Goal: Task Accomplishment & Management: Complete application form

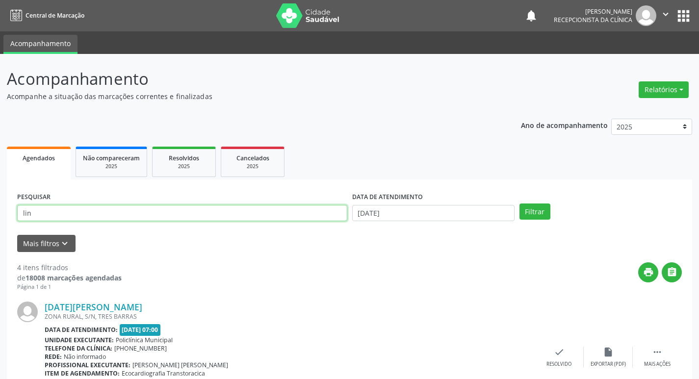
drag, startPoint x: 158, startPoint y: 217, endPoint x: 163, endPoint y: 216, distance: 5.1
click at [163, 216] on input "lin" at bounding box center [182, 213] width 330 height 17
type input "l"
type input "[PERSON_NAME]"
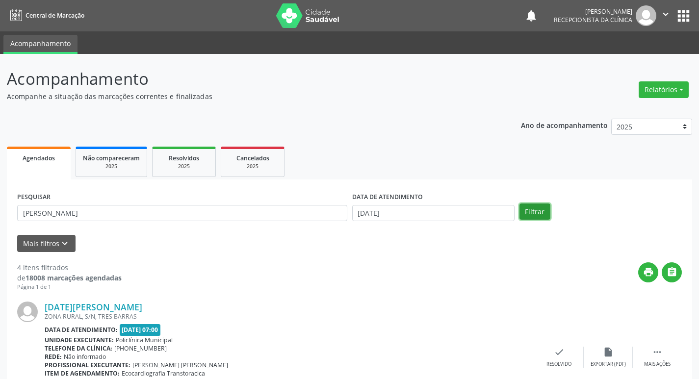
click at [547, 210] on button "Filtrar" at bounding box center [534, 211] width 31 height 17
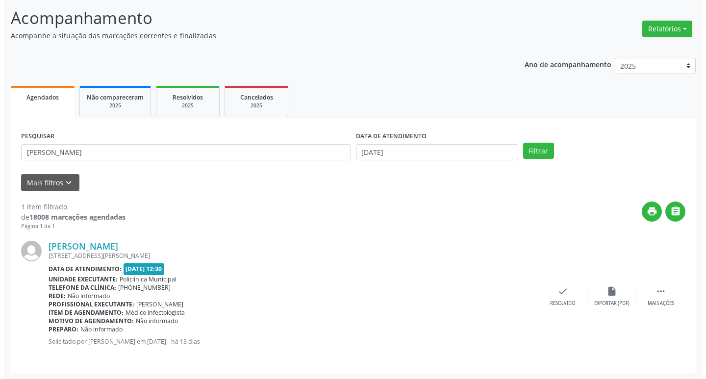
scroll to position [62, 0]
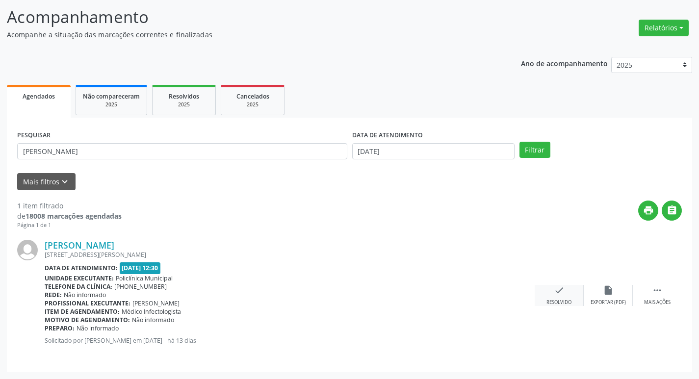
click at [563, 300] on div "Resolvido" at bounding box center [558, 302] width 25 height 7
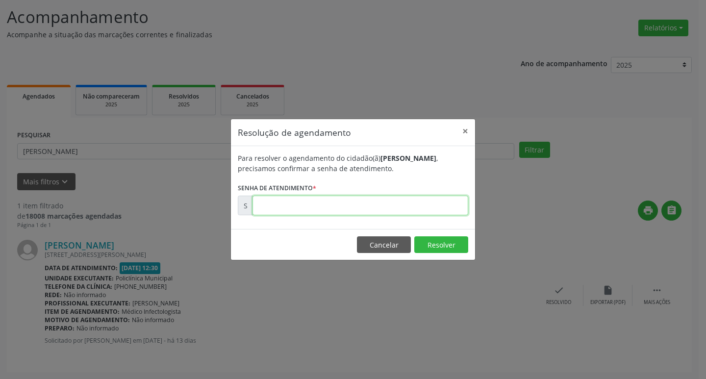
click at [443, 210] on input "text" at bounding box center [360, 206] width 216 height 20
type input "00176613"
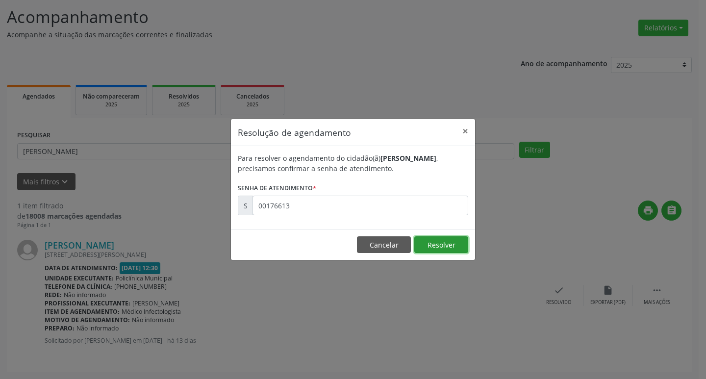
click at [462, 249] on button "Resolver" at bounding box center [441, 244] width 54 height 17
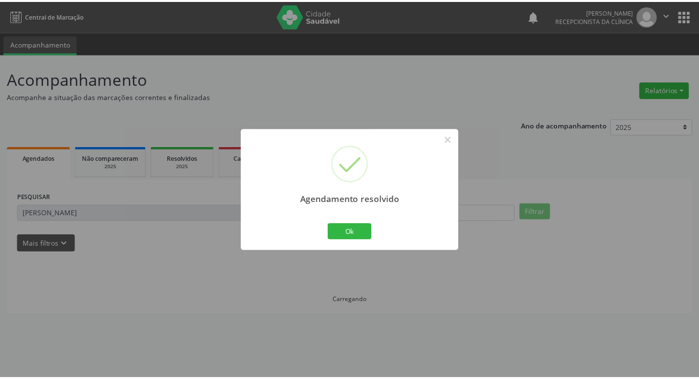
scroll to position [0, 0]
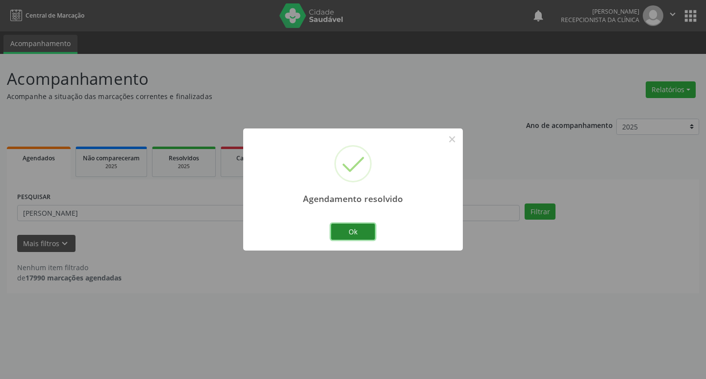
click at [353, 228] on button "Ok" at bounding box center [353, 232] width 44 height 17
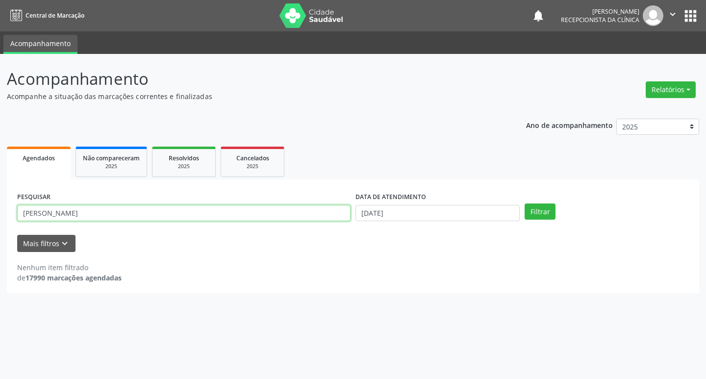
click at [237, 213] on input "[PERSON_NAME]" at bounding box center [183, 213] width 333 height 17
type input "p"
type input "[PERSON_NAME]"
click at [545, 205] on button "Filtrar" at bounding box center [540, 211] width 31 height 17
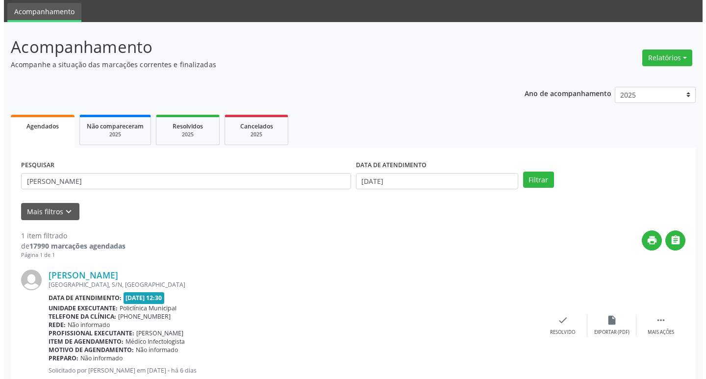
scroll to position [62, 0]
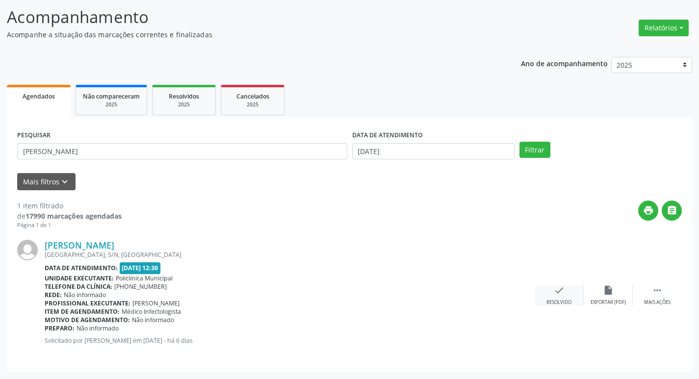
click at [565, 292] on div "check Resolvido" at bounding box center [558, 295] width 49 height 21
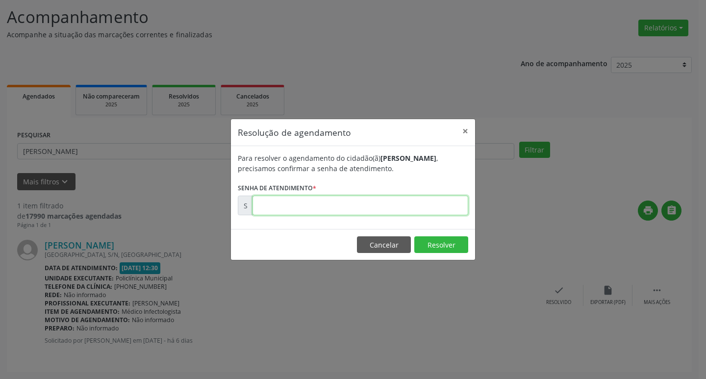
click at [429, 203] on input "text" at bounding box center [360, 206] width 216 height 20
type input "00177851"
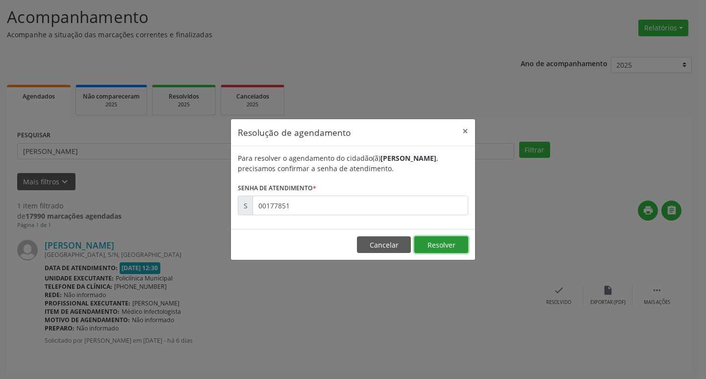
click at [434, 246] on button "Resolver" at bounding box center [441, 244] width 54 height 17
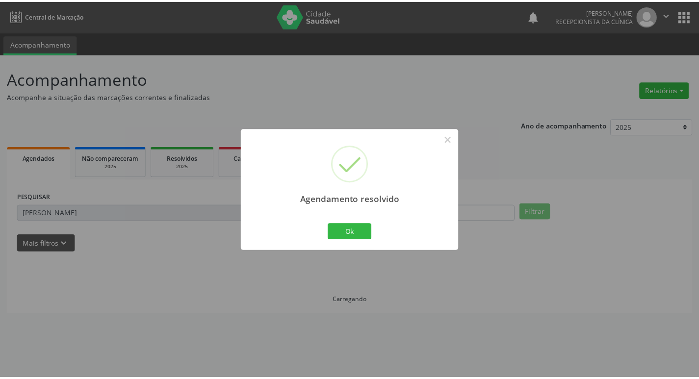
scroll to position [0, 0]
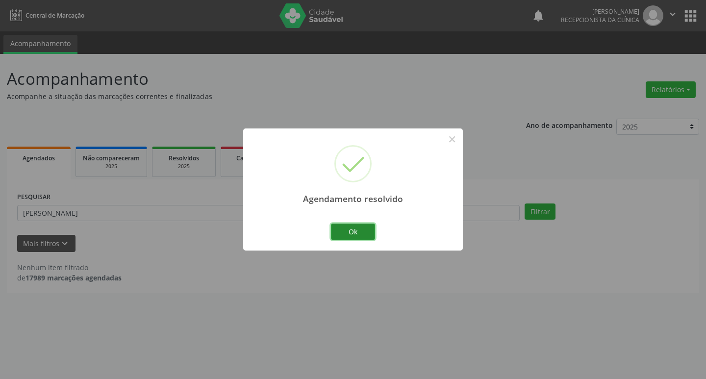
click at [368, 230] on button "Ok" at bounding box center [353, 232] width 44 height 17
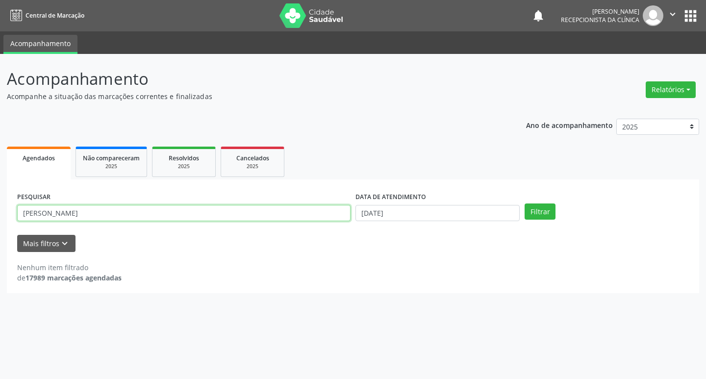
click at [187, 212] on input "[PERSON_NAME]" at bounding box center [183, 213] width 333 height 17
type input "a"
type input "[PERSON_NAME][DEMOGRAPHIC_DATA]"
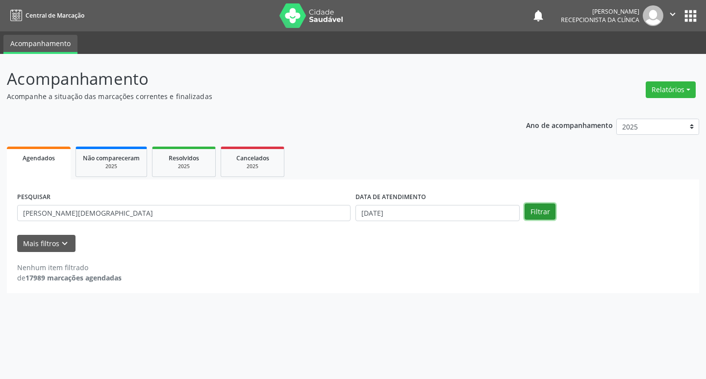
click at [534, 209] on button "Filtrar" at bounding box center [540, 211] width 31 height 17
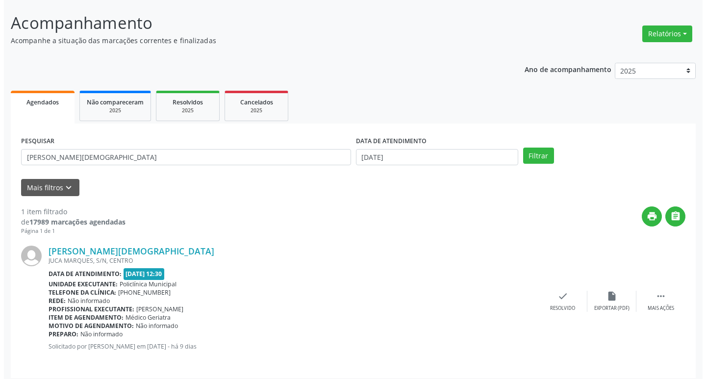
scroll to position [62, 0]
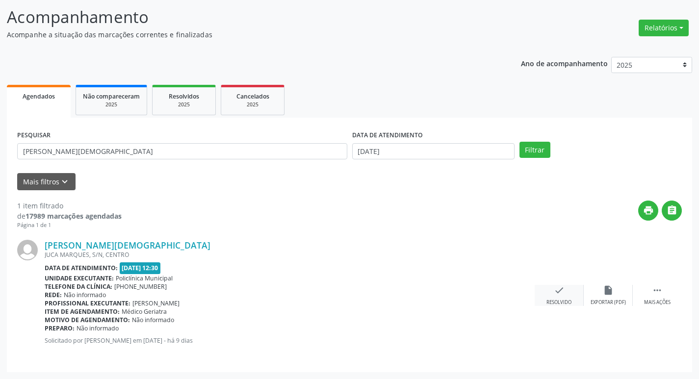
click at [566, 293] on div "check Resolvido" at bounding box center [558, 295] width 49 height 21
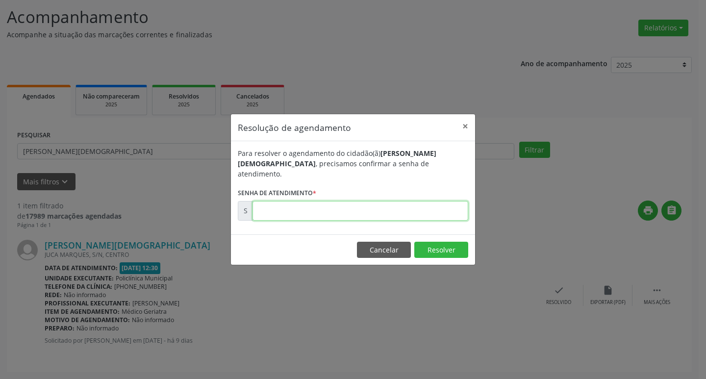
click at [384, 203] on input "text" at bounding box center [360, 211] width 216 height 20
type input "00176870"
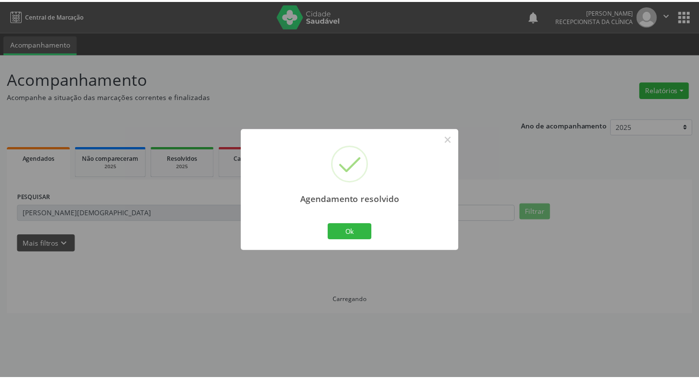
scroll to position [0, 0]
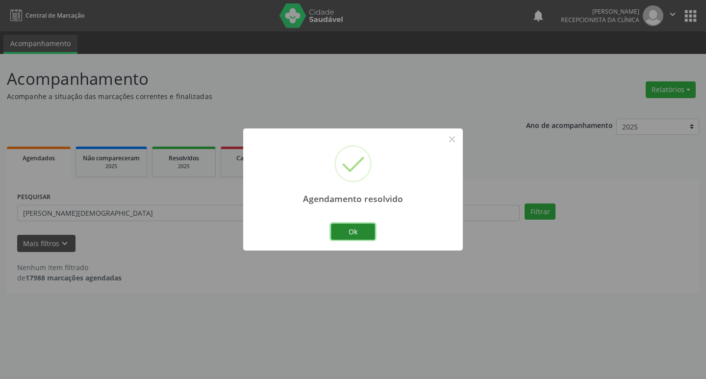
click at [343, 232] on button "Ok" at bounding box center [353, 232] width 44 height 17
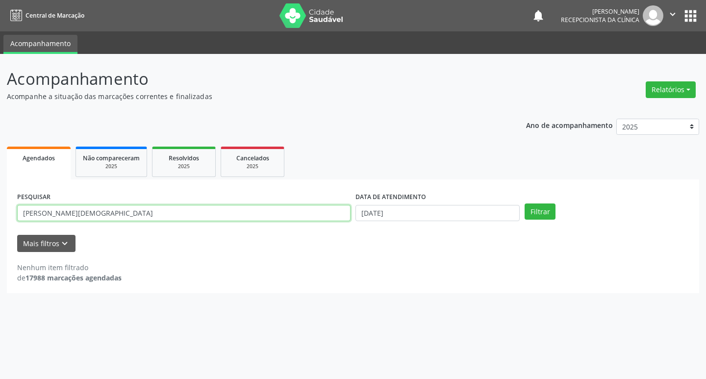
click at [145, 215] on input "[PERSON_NAME][DEMOGRAPHIC_DATA]" at bounding box center [183, 213] width 333 height 17
type input "m"
type input "marilene"
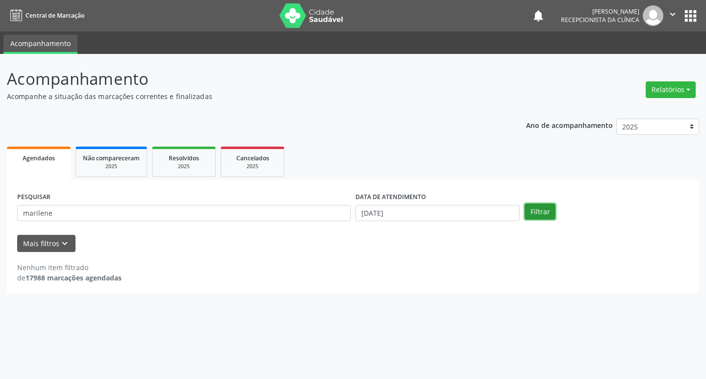
click at [550, 211] on button "Filtrar" at bounding box center [540, 211] width 31 height 17
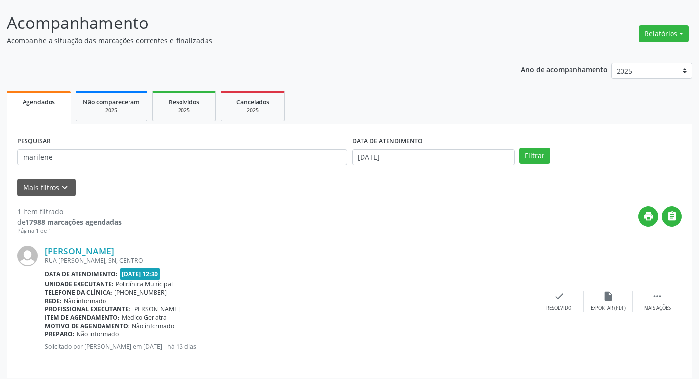
scroll to position [62, 0]
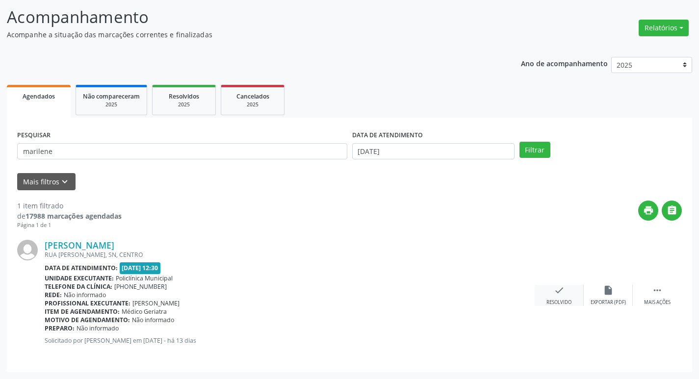
click at [561, 292] on icon "check" at bounding box center [558, 290] width 11 height 11
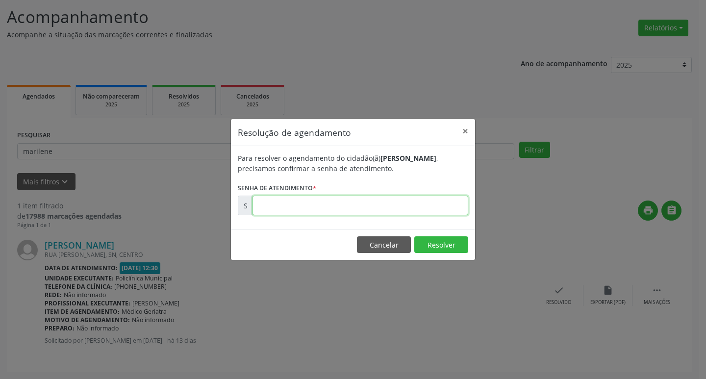
click at [398, 206] on input "text" at bounding box center [360, 206] width 216 height 20
type input "00076479"
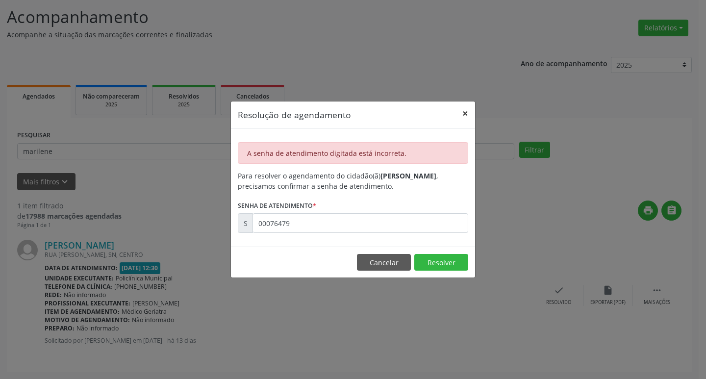
click at [464, 109] on button "×" at bounding box center [465, 113] width 20 height 24
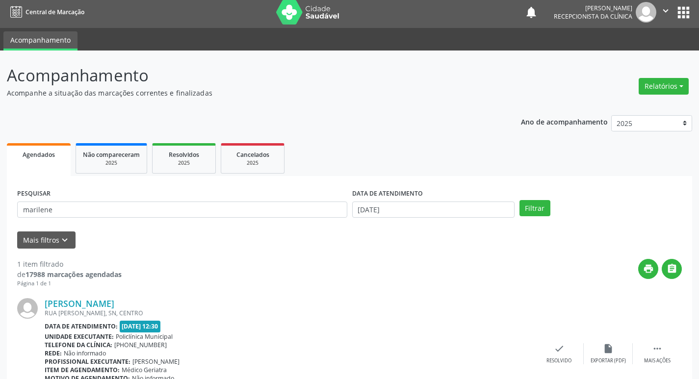
scroll to position [0, 0]
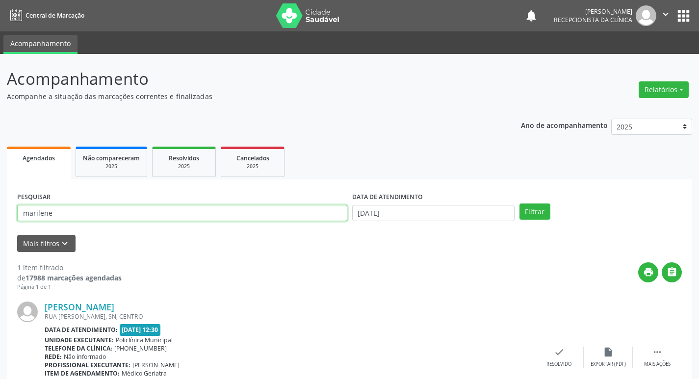
click at [106, 217] on input "marilene" at bounding box center [182, 213] width 330 height 17
type input "m"
click at [528, 209] on button "Filtrar" at bounding box center [534, 211] width 31 height 17
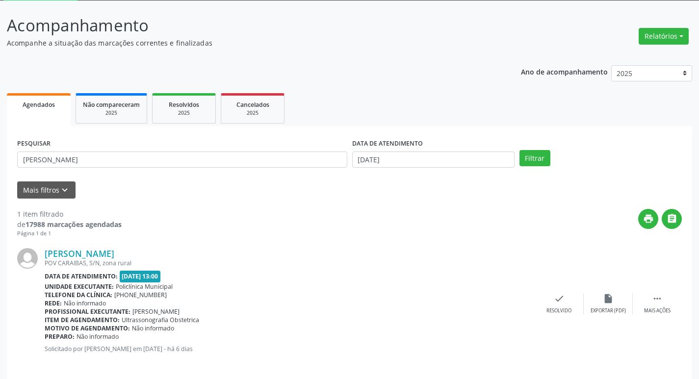
scroll to position [62, 0]
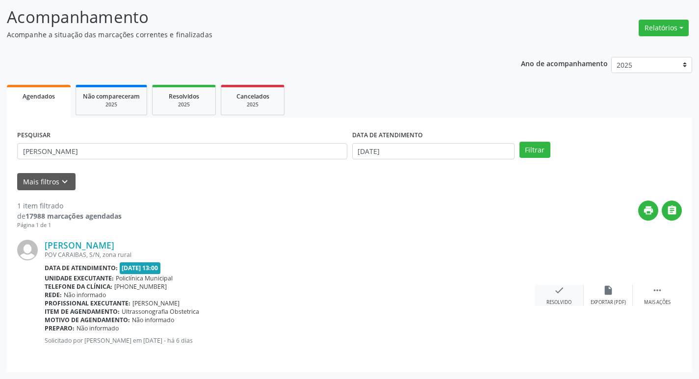
click at [565, 296] on div "check Resolvido" at bounding box center [558, 295] width 49 height 21
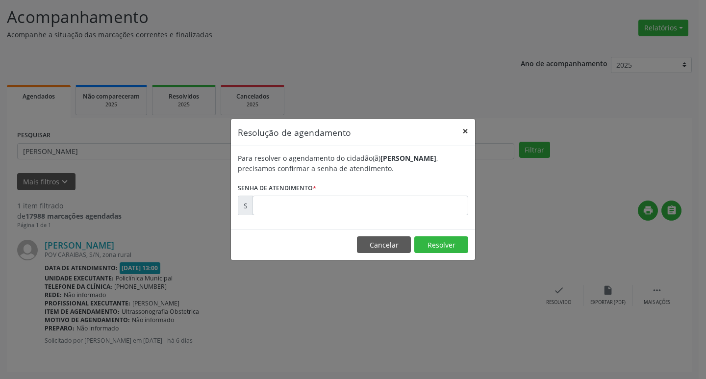
drag, startPoint x: 462, startPoint y: 131, endPoint x: 551, endPoint y: 171, distance: 96.6
click at [463, 131] on button "×" at bounding box center [465, 131] width 20 height 24
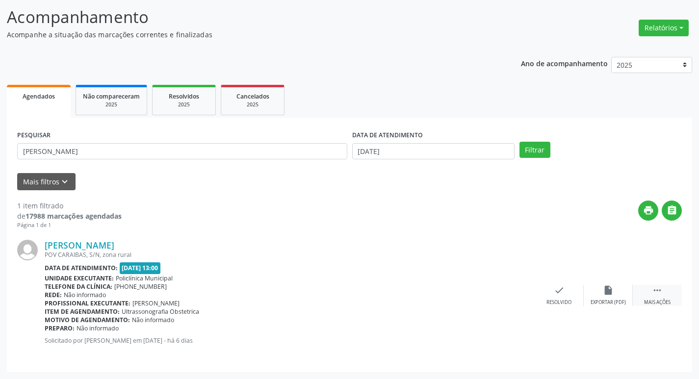
click at [671, 296] on div " Mais ações" at bounding box center [656, 295] width 49 height 21
click at [504, 290] on icon "print" at bounding box center [509, 290] width 11 height 11
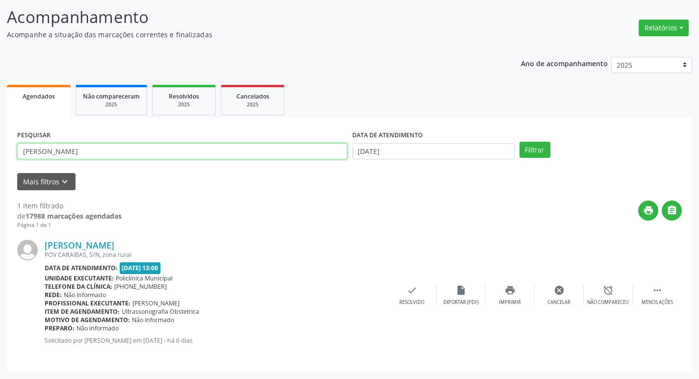
click at [84, 155] on input "[PERSON_NAME]" at bounding box center [182, 151] width 330 height 17
type input "h"
type input "marilene"
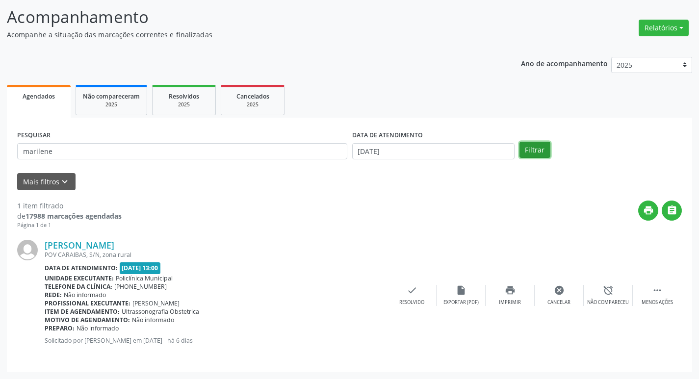
click at [537, 156] on button "Filtrar" at bounding box center [534, 150] width 31 height 17
click at [570, 294] on div "check Resolvido" at bounding box center [558, 295] width 49 height 21
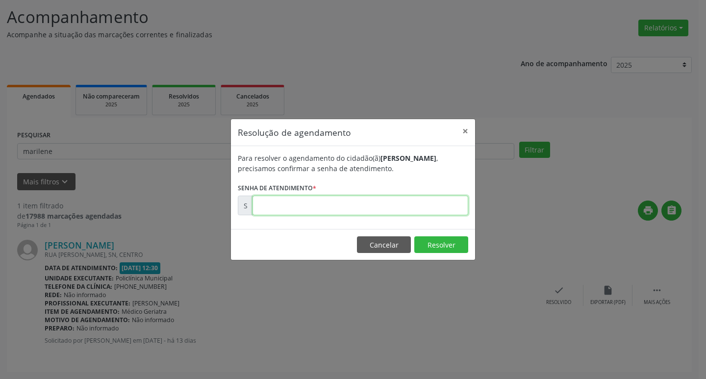
click at [422, 206] on input "text" at bounding box center [360, 206] width 216 height 20
type input "00176479"
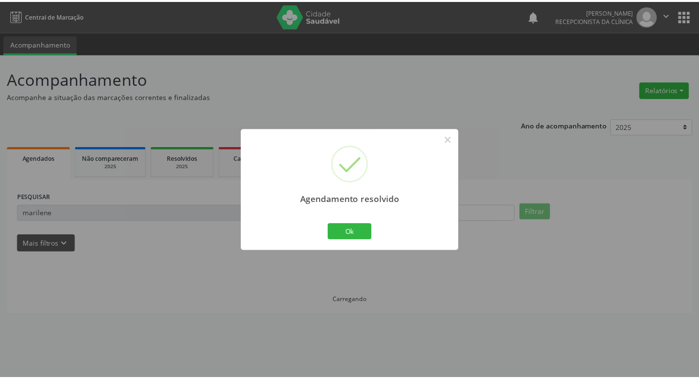
scroll to position [0, 0]
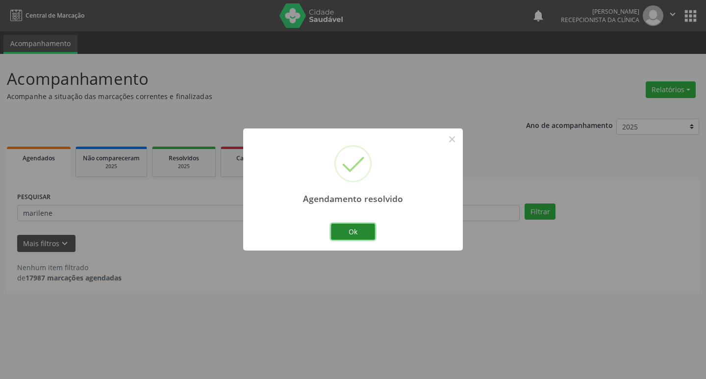
click at [370, 232] on button "Ok" at bounding box center [353, 232] width 44 height 17
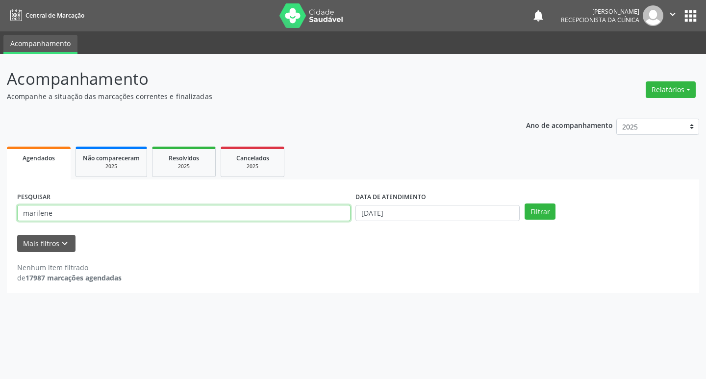
click at [56, 214] on input "marilene" at bounding box center [183, 213] width 333 height 17
type input "m"
type input "josenias"
click at [535, 212] on button "Filtrar" at bounding box center [540, 211] width 31 height 17
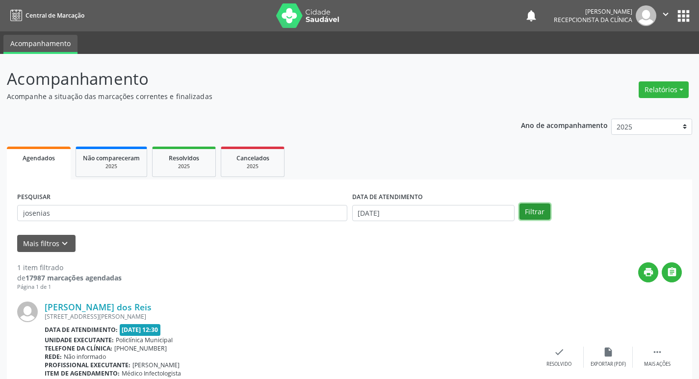
click at [528, 215] on button "Filtrar" at bounding box center [534, 211] width 31 height 17
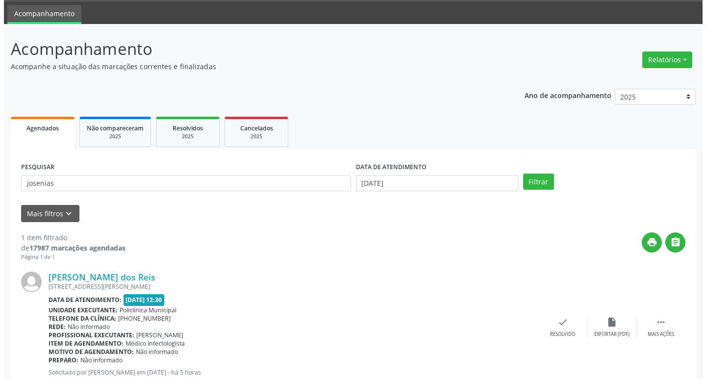
scroll to position [62, 0]
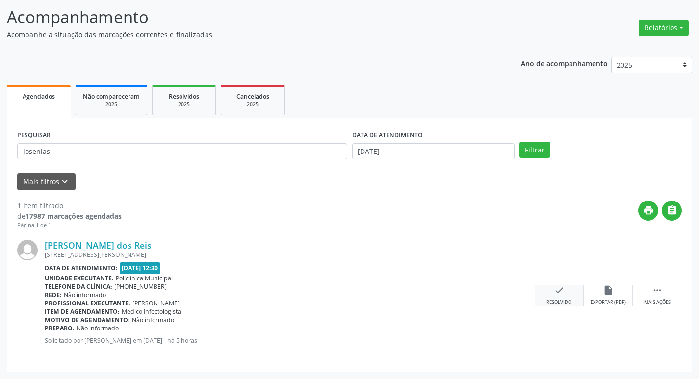
click at [571, 300] on div "Resolvido" at bounding box center [558, 302] width 25 height 7
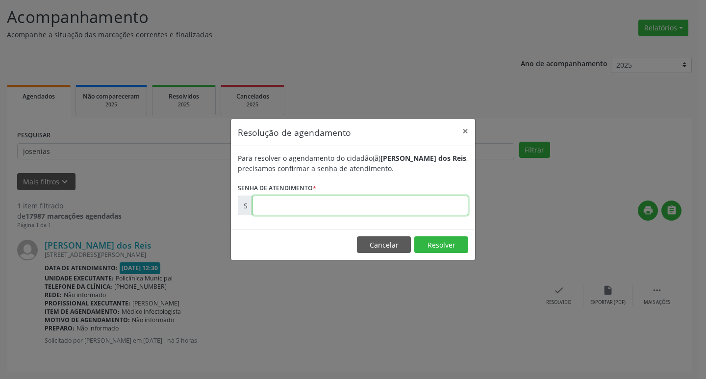
click at [400, 206] on input "text" at bounding box center [360, 206] width 216 height 20
type input "00178761"
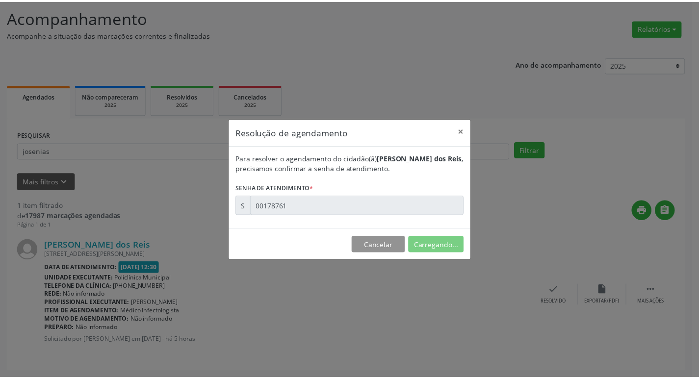
scroll to position [0, 0]
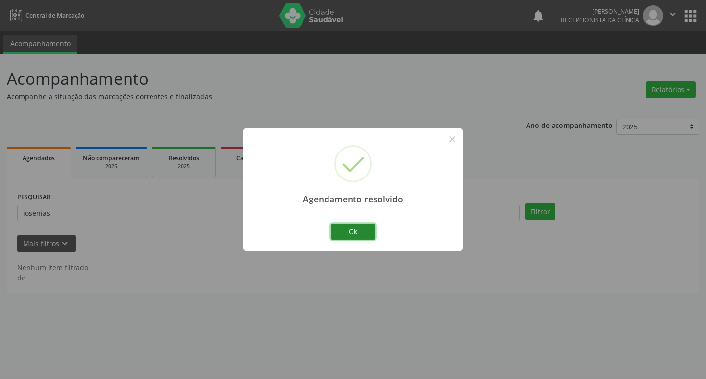
click at [368, 228] on button "Ok" at bounding box center [353, 232] width 44 height 17
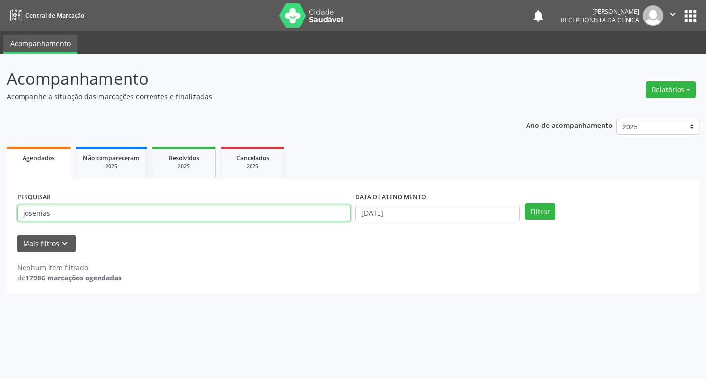
click at [89, 217] on input "josenias" at bounding box center [183, 213] width 333 height 17
type input "j"
type input "[PERSON_NAME]"
click at [532, 209] on button "Filtrar" at bounding box center [540, 211] width 31 height 17
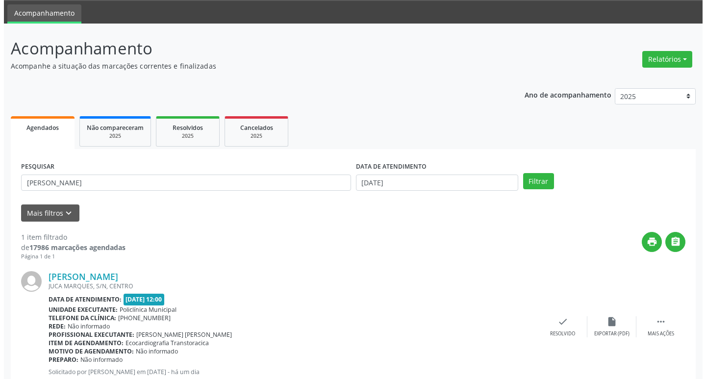
scroll to position [62, 0]
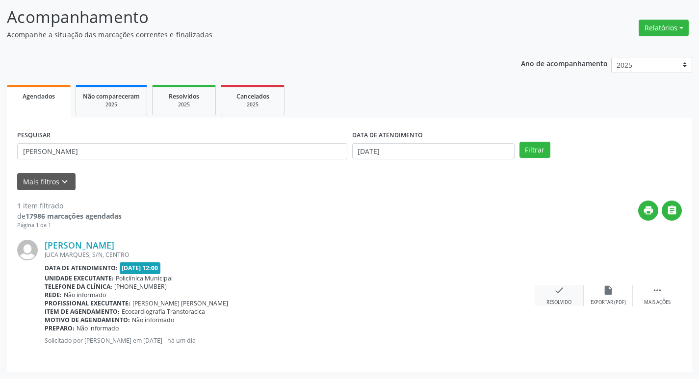
click at [571, 303] on div "Resolvido" at bounding box center [558, 302] width 25 height 7
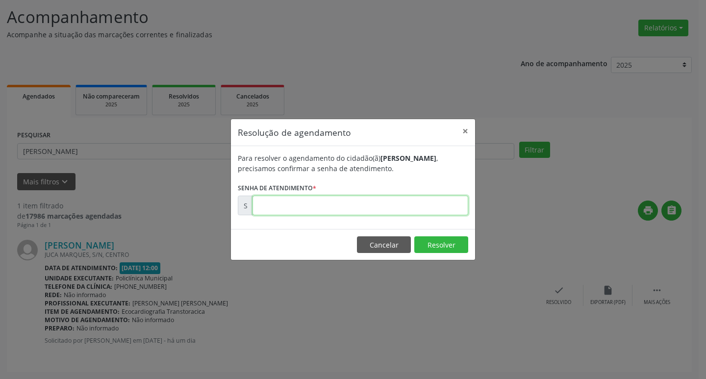
click at [364, 209] on input "text" at bounding box center [360, 206] width 216 height 20
type input "00178673"
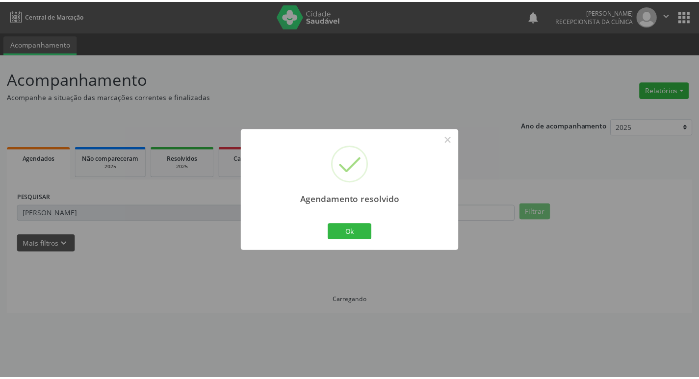
scroll to position [0, 0]
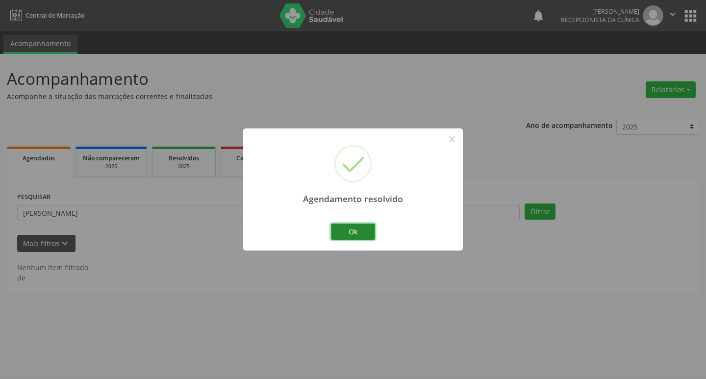
click at [367, 226] on button "Ok" at bounding box center [353, 232] width 44 height 17
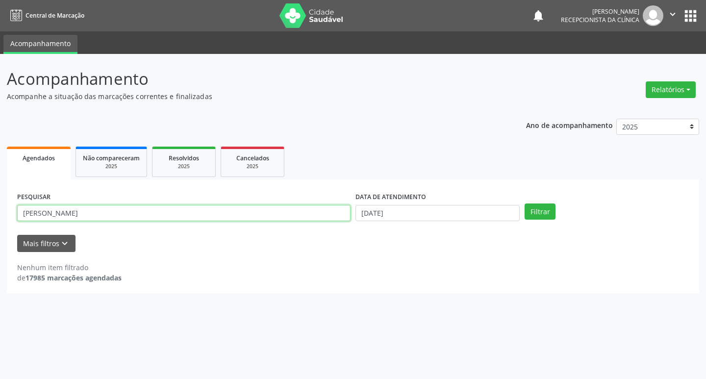
click at [201, 212] on input "[PERSON_NAME]" at bounding box center [183, 213] width 333 height 17
type input "p"
type input "isaura"
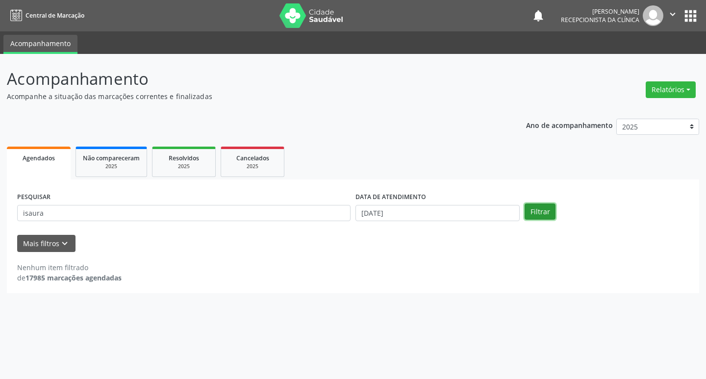
click at [537, 212] on button "Filtrar" at bounding box center [540, 211] width 31 height 17
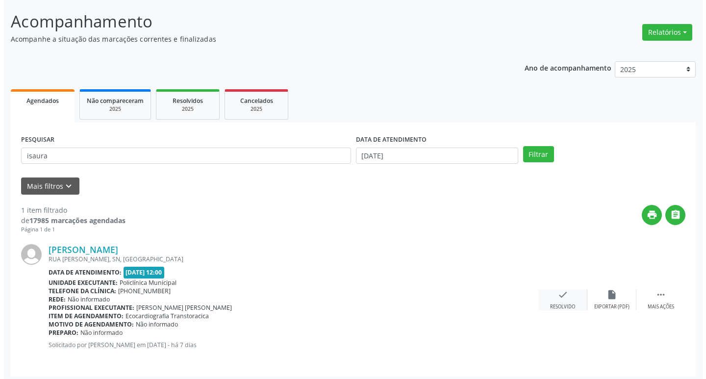
scroll to position [62, 0]
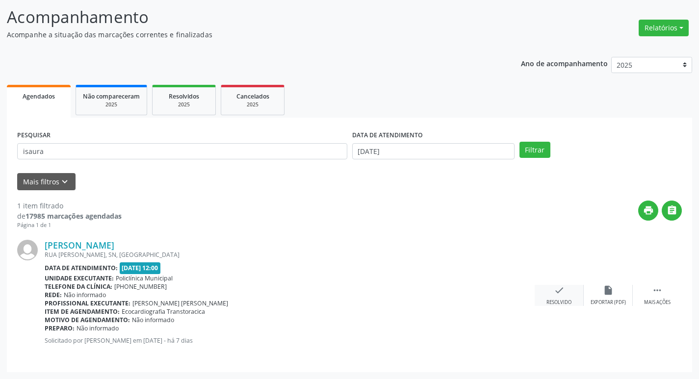
click at [556, 298] on div "check Resolvido" at bounding box center [558, 295] width 49 height 21
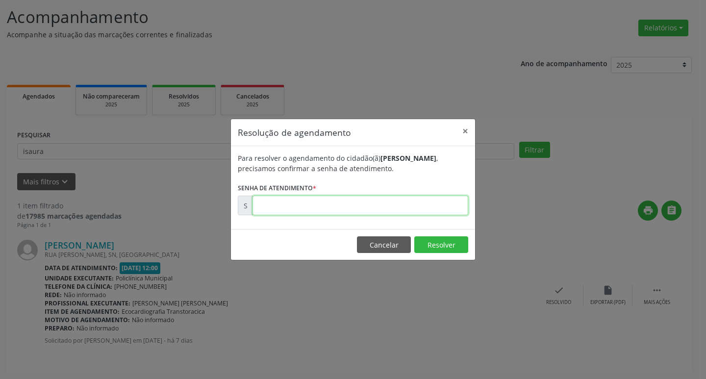
click at [382, 206] on input "text" at bounding box center [360, 206] width 216 height 20
type input "00177400"
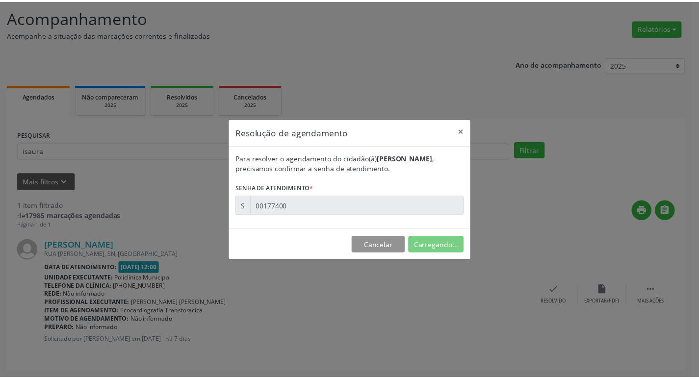
scroll to position [0, 0]
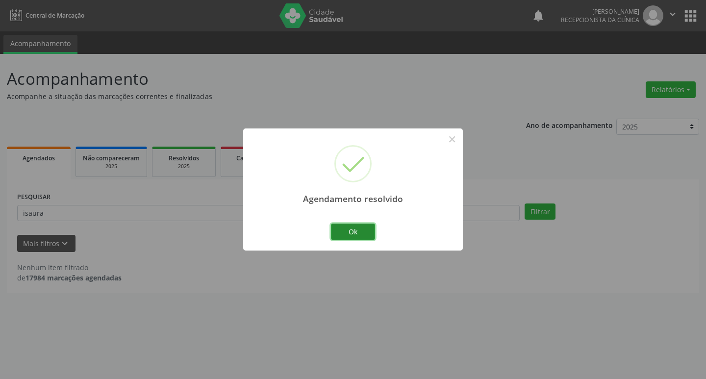
click at [365, 225] on button "Ok" at bounding box center [353, 232] width 44 height 17
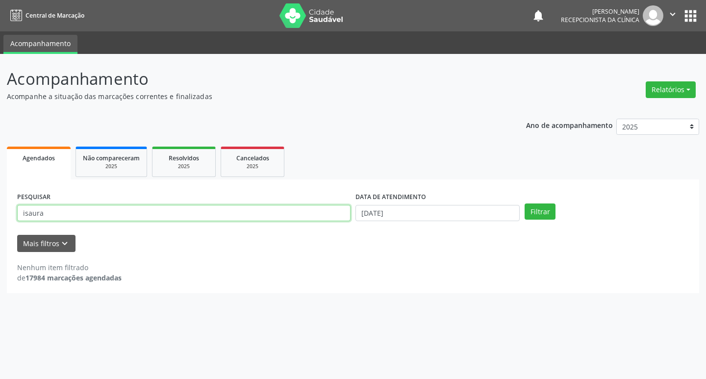
click at [172, 213] on input "isaura" at bounding box center [183, 213] width 333 height 17
type input "i"
type input "edilea"
click at [551, 213] on button "Filtrar" at bounding box center [540, 211] width 31 height 17
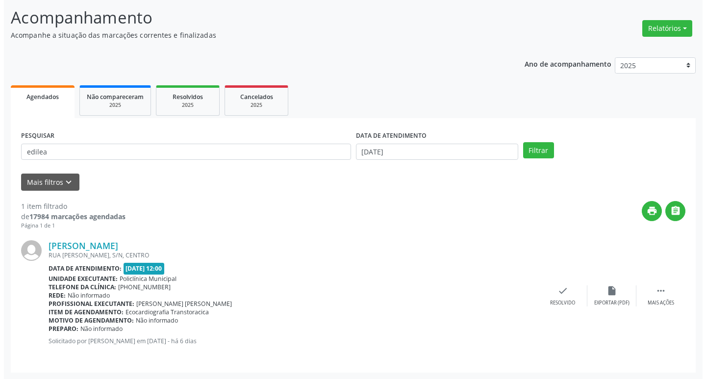
scroll to position [62, 0]
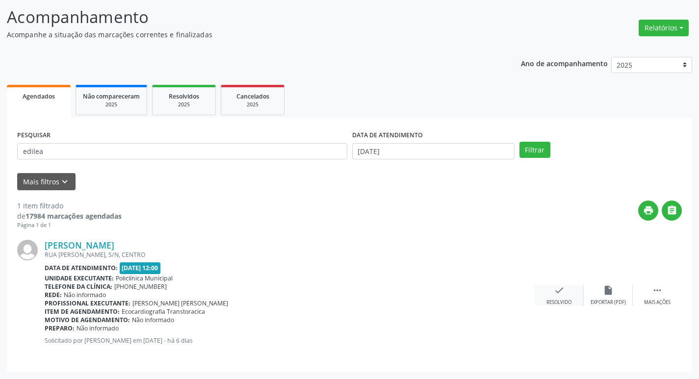
click at [571, 298] on div "check Resolvido" at bounding box center [558, 295] width 49 height 21
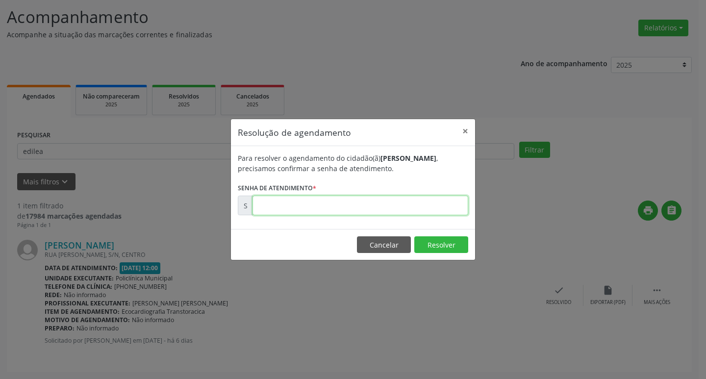
click at [401, 203] on input "text" at bounding box center [360, 206] width 216 height 20
type input "00177853"
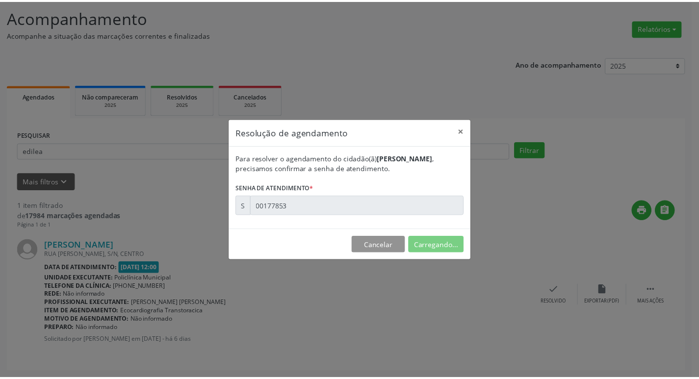
scroll to position [0, 0]
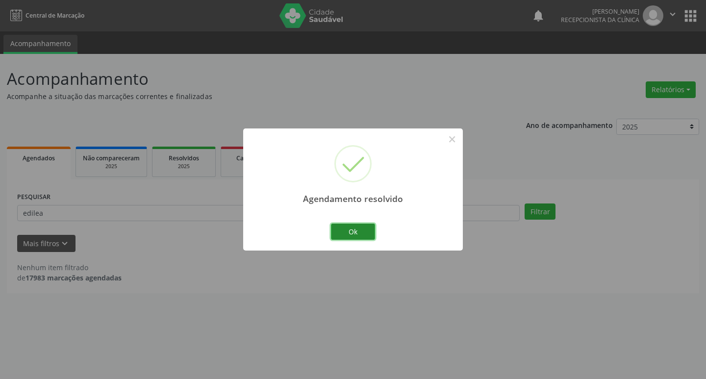
click at [370, 232] on button "Ok" at bounding box center [353, 232] width 44 height 17
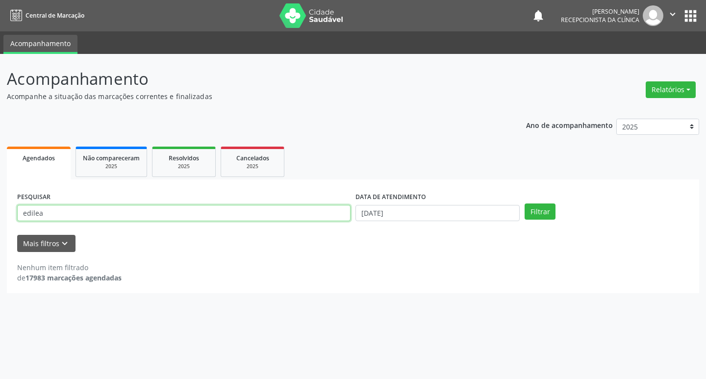
drag, startPoint x: 171, startPoint y: 215, endPoint x: 179, endPoint y: 206, distance: 12.5
click at [178, 207] on input "edilea" at bounding box center [183, 213] width 333 height 17
type input "e"
type input "[PERSON_NAME]"
click at [541, 206] on button "Filtrar" at bounding box center [540, 211] width 31 height 17
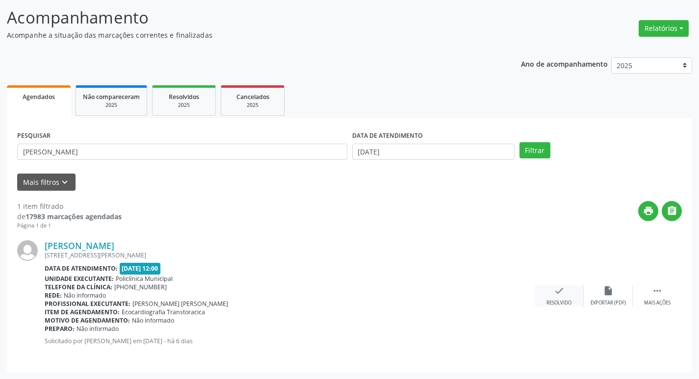
scroll to position [62, 0]
click at [571, 297] on div "check Resolvido" at bounding box center [558, 295] width 49 height 21
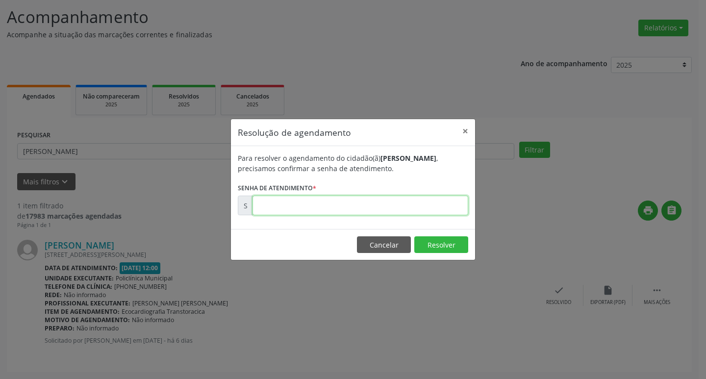
click at [417, 207] on input "text" at bounding box center [360, 206] width 216 height 20
type input "00177857"
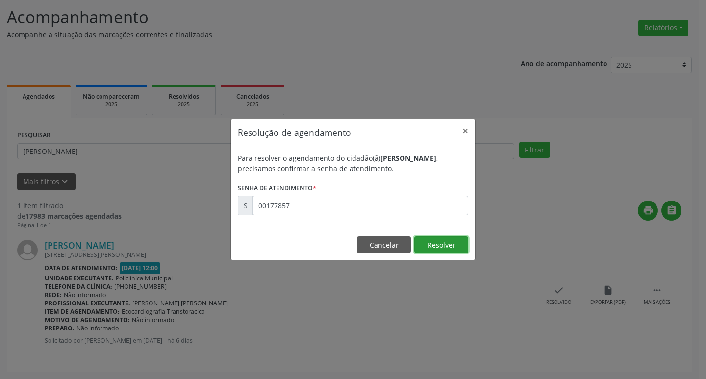
click at [465, 248] on button "Resolver" at bounding box center [441, 244] width 54 height 17
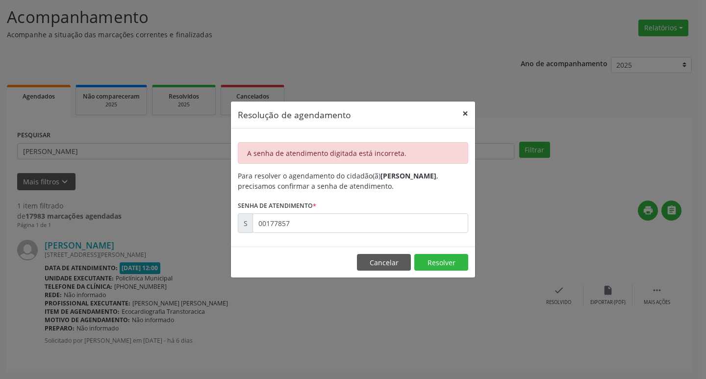
click at [465, 112] on button "×" at bounding box center [465, 113] width 20 height 24
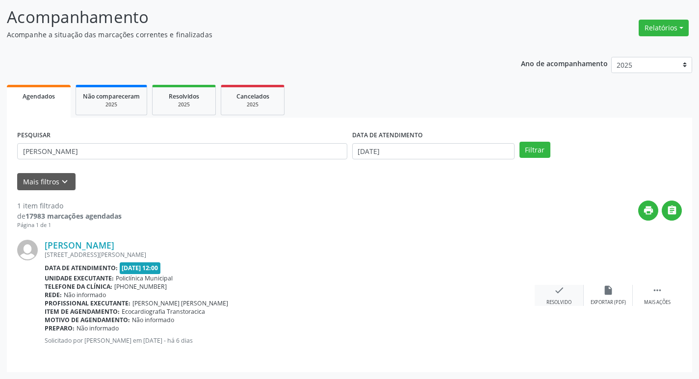
click at [556, 290] on icon "check" at bounding box center [558, 290] width 11 height 11
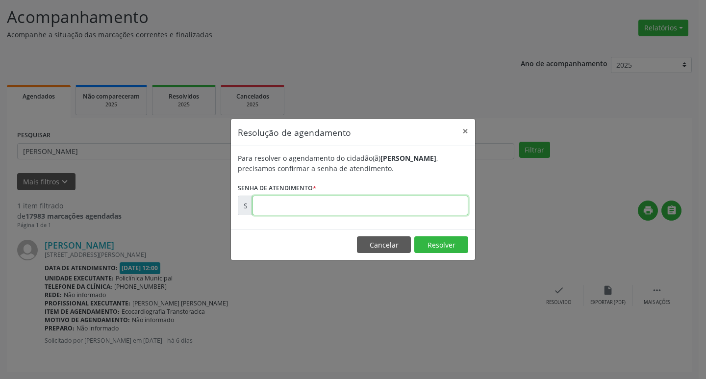
click at [412, 208] on input "text" at bounding box center [360, 206] width 216 height 20
click at [461, 127] on button "×" at bounding box center [465, 131] width 20 height 24
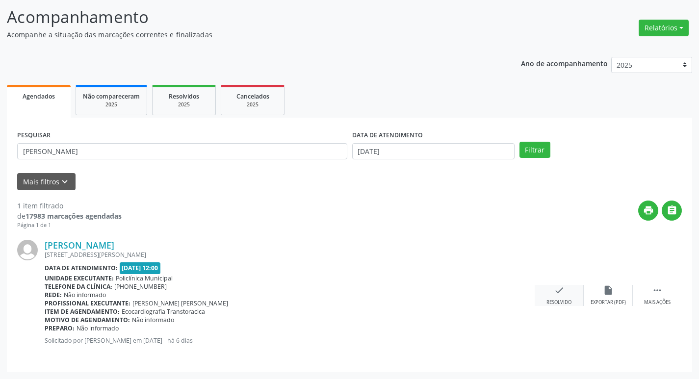
click at [566, 286] on div "check Resolvido" at bounding box center [558, 295] width 49 height 21
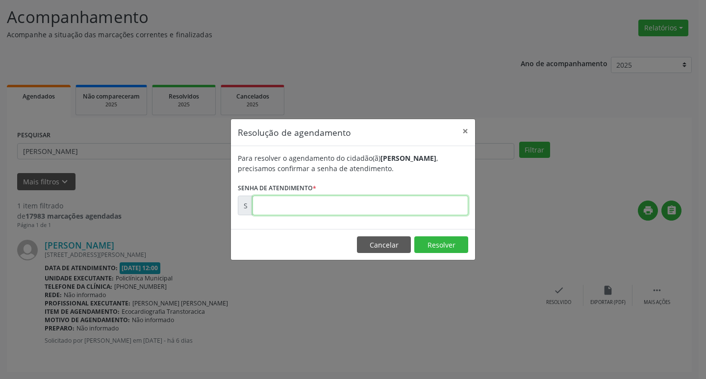
click at [326, 203] on input "text" at bounding box center [360, 206] width 216 height 20
type input "00177885"
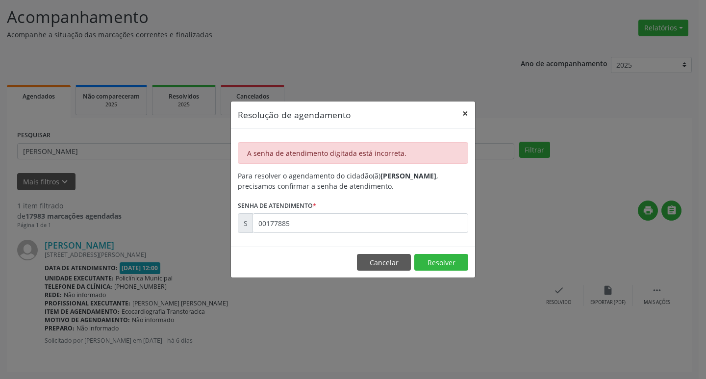
click at [466, 108] on button "×" at bounding box center [465, 113] width 20 height 24
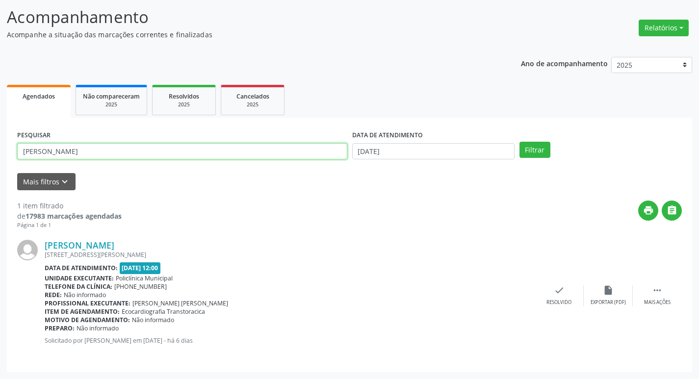
click at [122, 153] on input "[PERSON_NAME]" at bounding box center [182, 151] width 330 height 17
type input "j"
type input "[PERSON_NAME]"
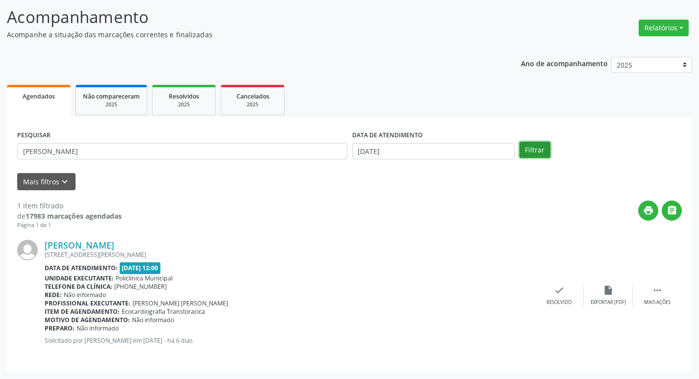
click at [535, 156] on button "Filtrar" at bounding box center [534, 150] width 31 height 17
click at [555, 292] on icon "check" at bounding box center [558, 290] width 11 height 11
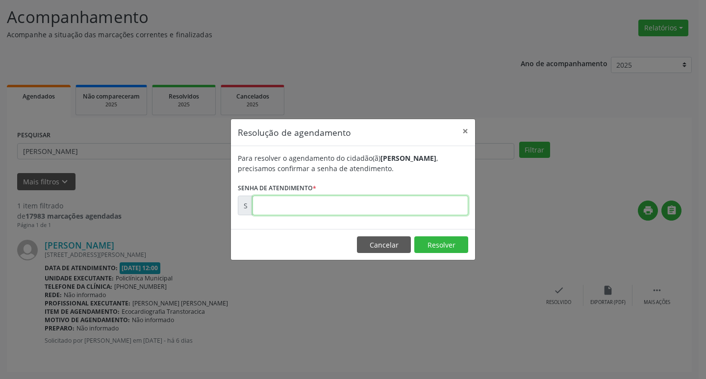
click at [389, 208] on input "text" at bounding box center [360, 206] width 216 height 20
type input "00177854"
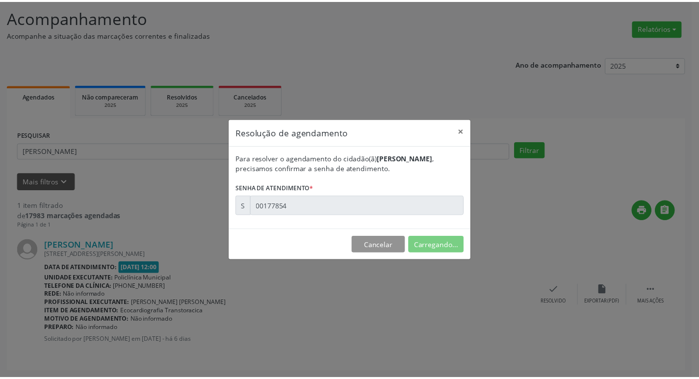
scroll to position [0, 0]
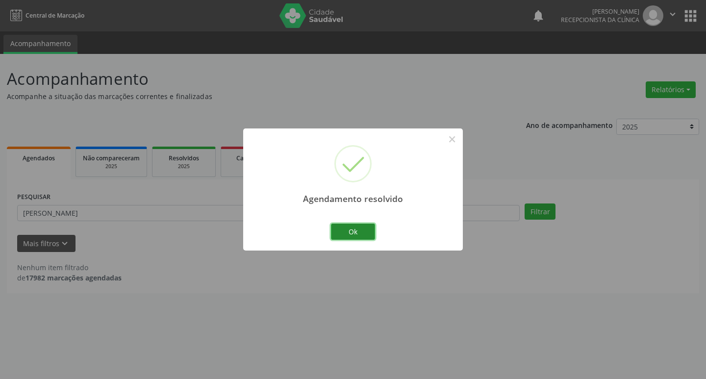
click at [370, 231] on button "Ok" at bounding box center [353, 232] width 44 height 17
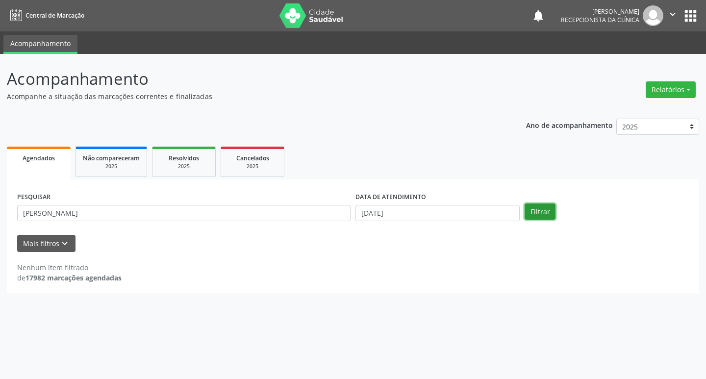
click at [538, 213] on button "Filtrar" at bounding box center [540, 211] width 31 height 17
click at [229, 216] on input "[PERSON_NAME]" at bounding box center [183, 213] width 333 height 17
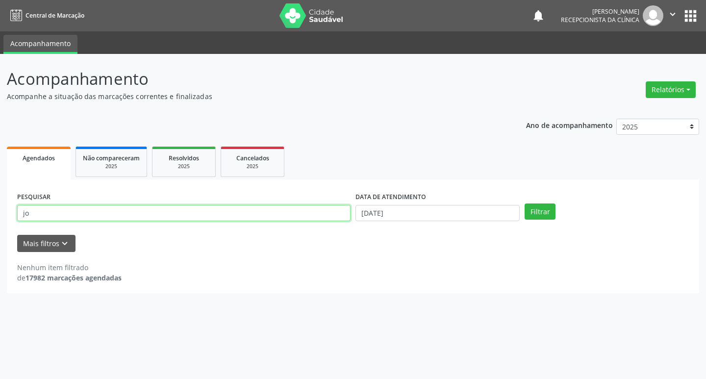
type input "j"
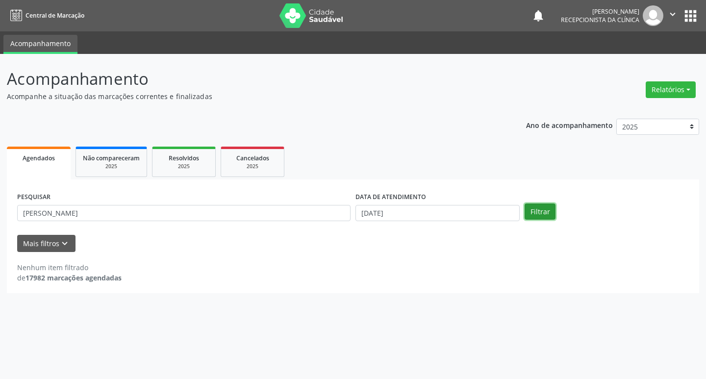
click at [553, 215] on button "Filtrar" at bounding box center [540, 211] width 31 height 17
click at [172, 219] on input "[PERSON_NAME]" at bounding box center [183, 213] width 333 height 17
click at [536, 204] on button "Filtrar" at bounding box center [540, 211] width 31 height 17
click at [175, 215] on input "[PERSON_NAME]" at bounding box center [183, 213] width 333 height 17
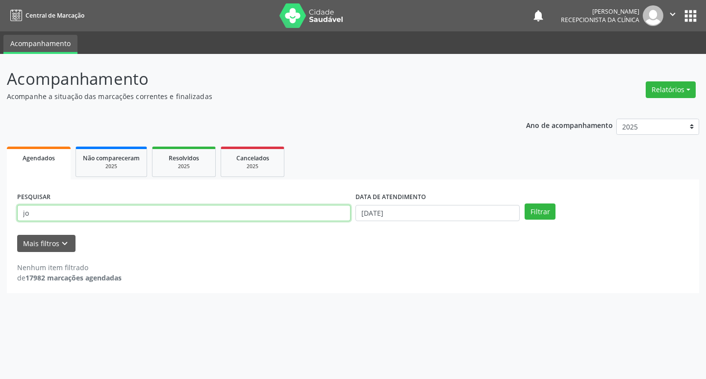
type input "j"
type input "[PERSON_NAME]"
click at [525, 203] on button "Filtrar" at bounding box center [540, 211] width 31 height 17
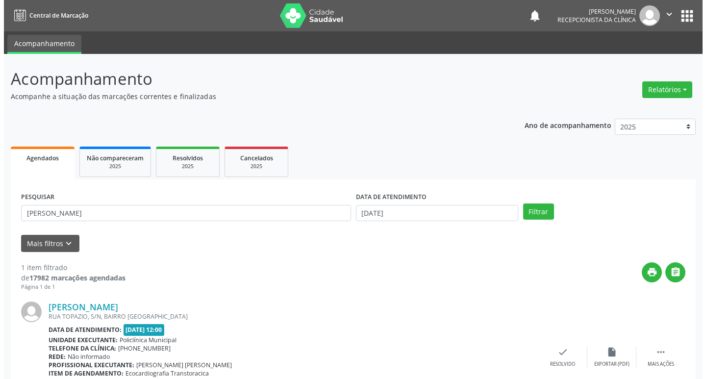
scroll to position [62, 0]
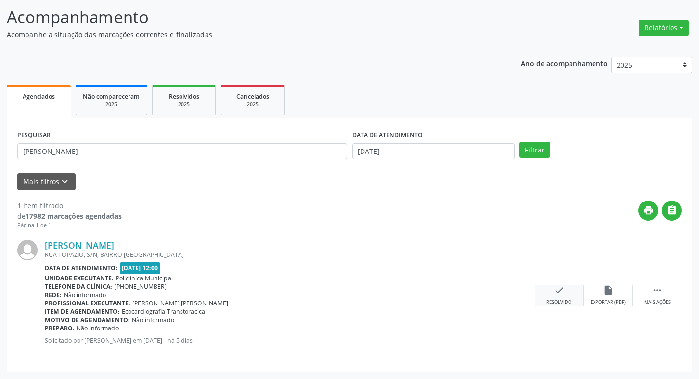
click at [545, 299] on div "check Resolvido" at bounding box center [558, 295] width 49 height 21
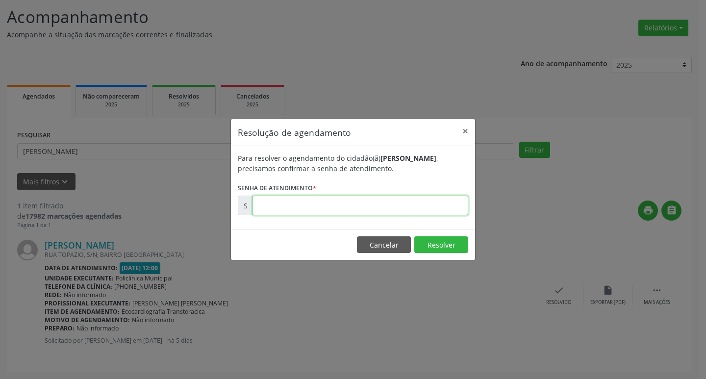
click at [305, 207] on input "text" at bounding box center [360, 206] width 216 height 20
type input "00178028"
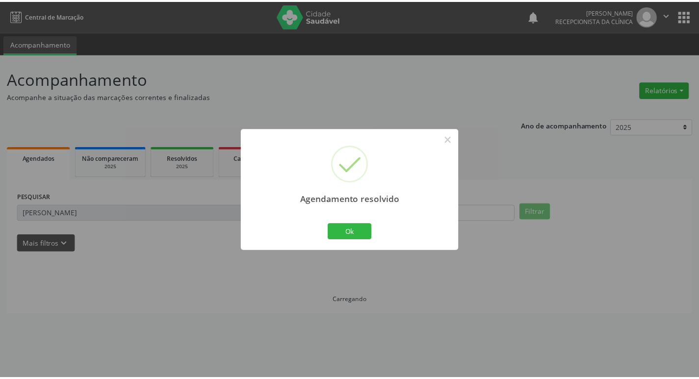
scroll to position [0, 0]
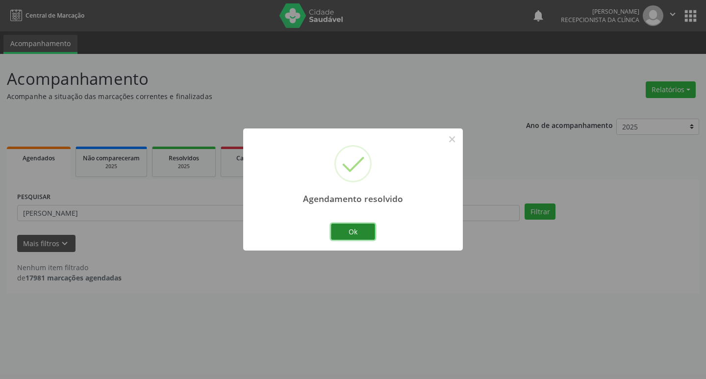
click at [353, 225] on button "Ok" at bounding box center [353, 232] width 44 height 17
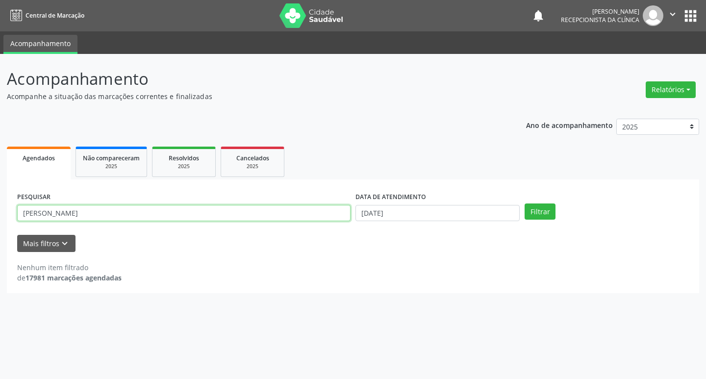
click at [85, 215] on input "[PERSON_NAME]" at bounding box center [183, 213] width 333 height 17
click at [84, 216] on input "maria" at bounding box center [183, 213] width 333 height 17
type input "m"
click at [67, 211] on input "ma" at bounding box center [183, 213] width 333 height 17
type input "m"
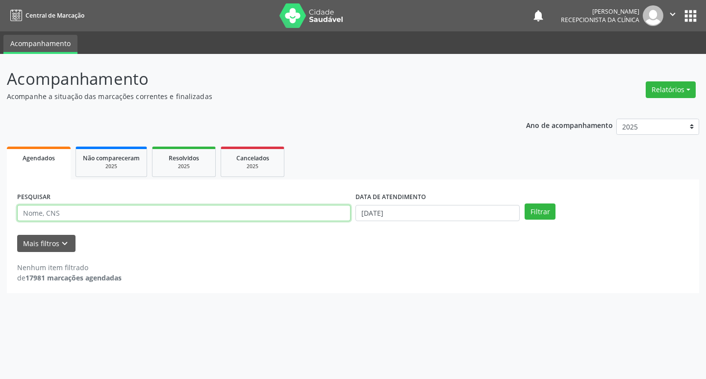
click at [93, 214] on input "text" at bounding box center [183, 213] width 333 height 17
type input "edinolia"
click at [528, 215] on button "Filtrar" at bounding box center [540, 211] width 31 height 17
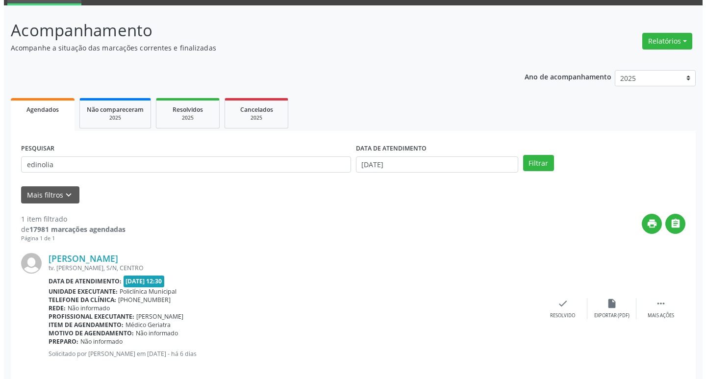
scroll to position [62, 0]
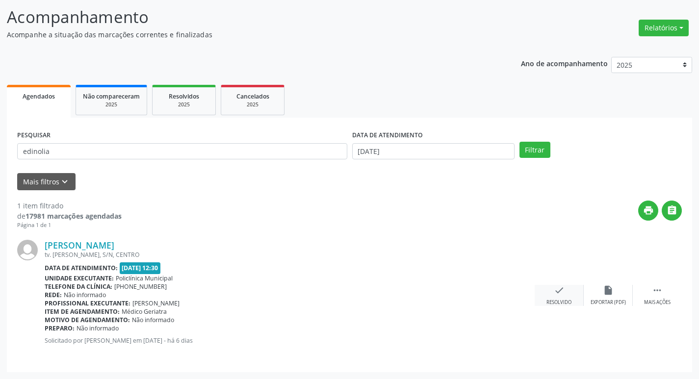
click at [549, 295] on div "check Resolvido" at bounding box center [558, 295] width 49 height 21
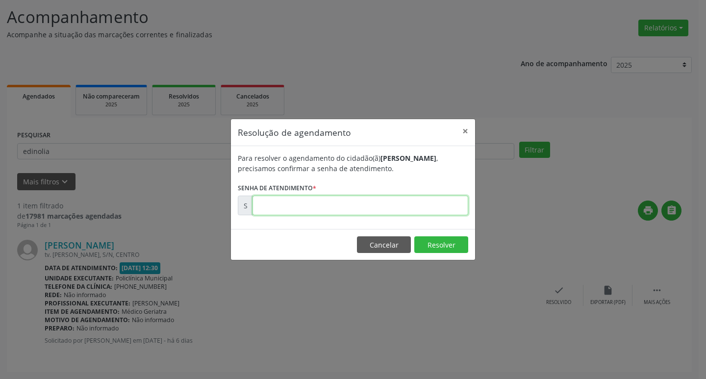
click at [394, 209] on input "text" at bounding box center [360, 206] width 216 height 20
type input "00177891"
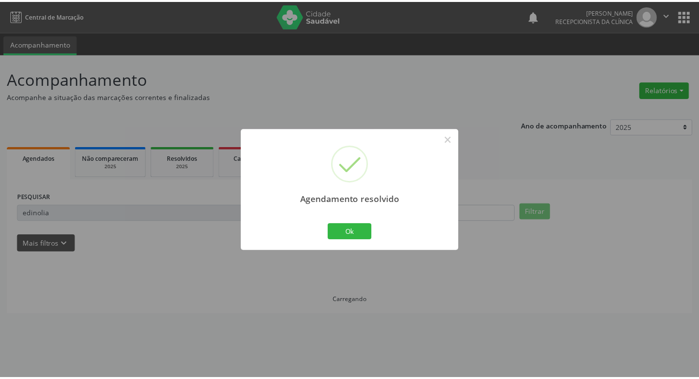
scroll to position [0, 0]
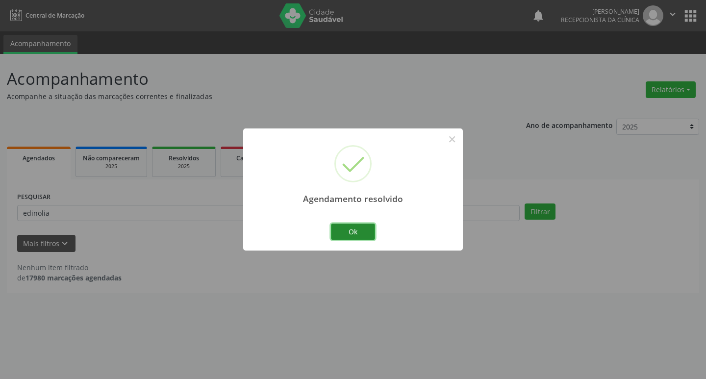
click at [335, 229] on button "Ok" at bounding box center [353, 232] width 44 height 17
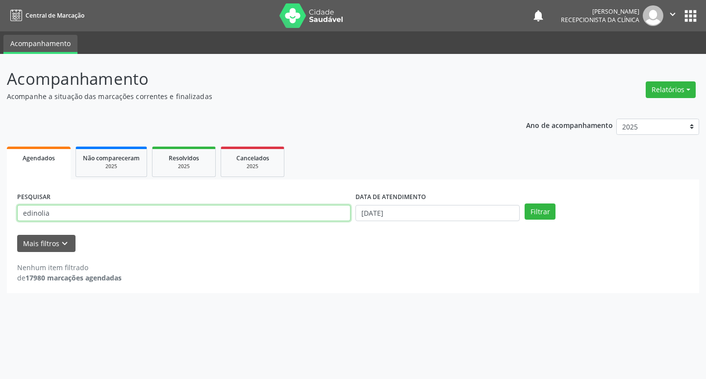
click at [157, 216] on input "edinolia" at bounding box center [183, 213] width 333 height 17
type input "e"
click at [527, 212] on button "Filtrar" at bounding box center [540, 211] width 31 height 17
drag, startPoint x: 227, startPoint y: 211, endPoint x: 239, endPoint y: 235, distance: 26.3
click at [233, 222] on div "PESQUISAR [PERSON_NAME]" at bounding box center [184, 209] width 338 height 38
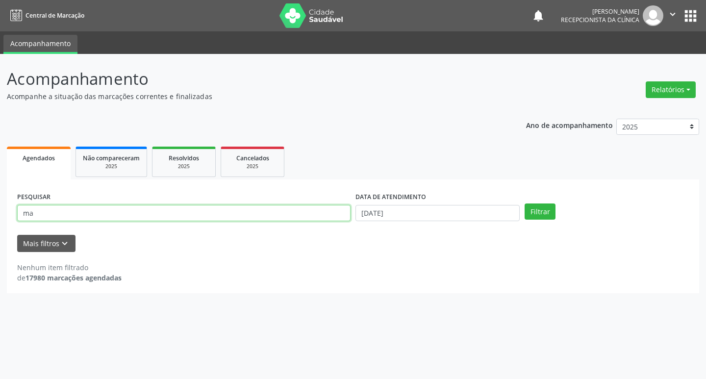
type input "m"
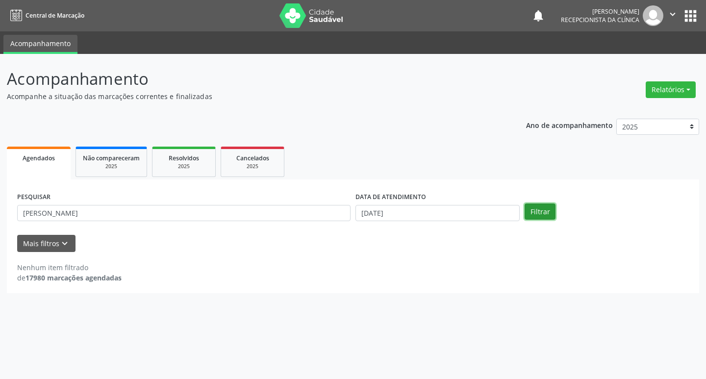
click at [537, 215] on button "Filtrar" at bounding box center [540, 211] width 31 height 17
click at [275, 208] on input "[PERSON_NAME]" at bounding box center [183, 213] width 333 height 17
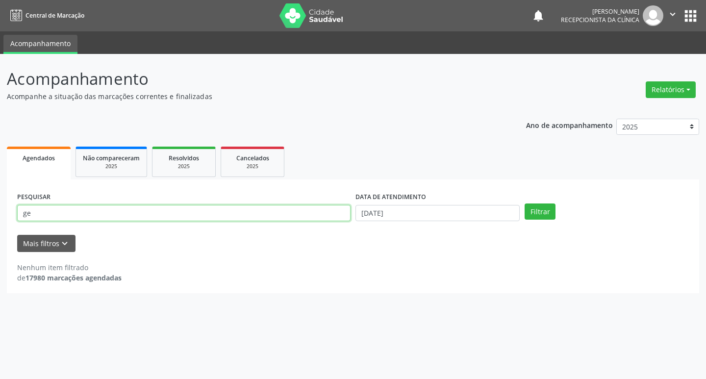
type input "g"
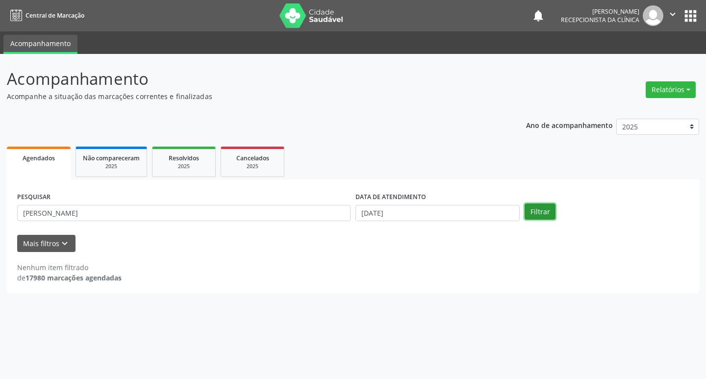
click at [548, 214] on button "Filtrar" at bounding box center [540, 211] width 31 height 17
click at [141, 207] on input "[PERSON_NAME]" at bounding box center [183, 213] width 333 height 17
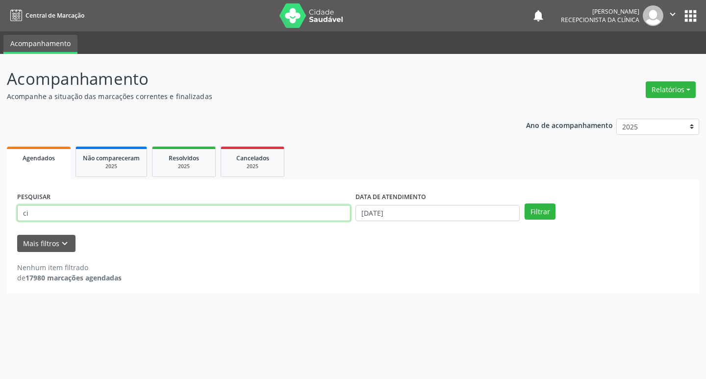
type input "c"
click at [546, 213] on button "Filtrar" at bounding box center [540, 211] width 31 height 17
click at [550, 207] on button "Filtrar" at bounding box center [540, 211] width 31 height 17
click at [201, 212] on input "geane" at bounding box center [183, 213] width 333 height 17
type input "g"
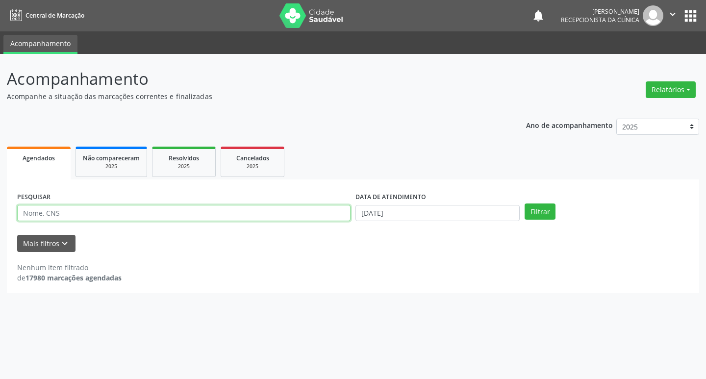
type input "k"
type input "julivia"
click at [530, 209] on button "Filtrar" at bounding box center [540, 211] width 31 height 17
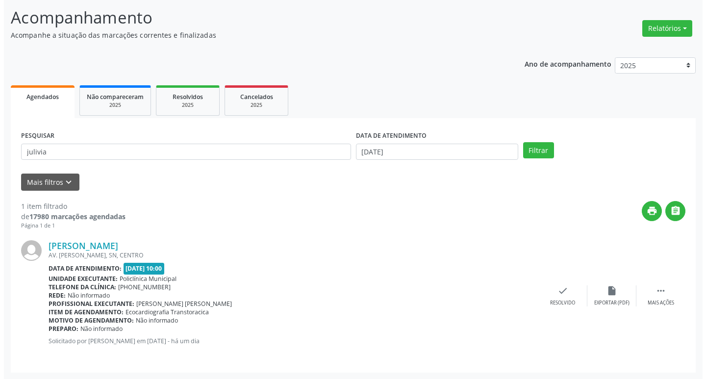
scroll to position [62, 0]
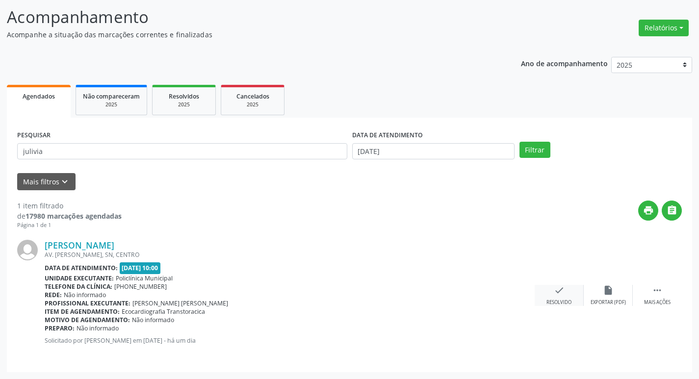
click at [561, 291] on icon "check" at bounding box center [558, 290] width 11 height 11
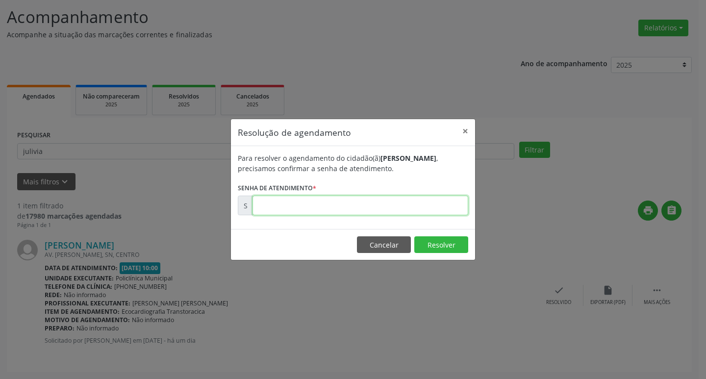
click at [423, 200] on input "text" at bounding box center [360, 206] width 216 height 20
type input "00178681"
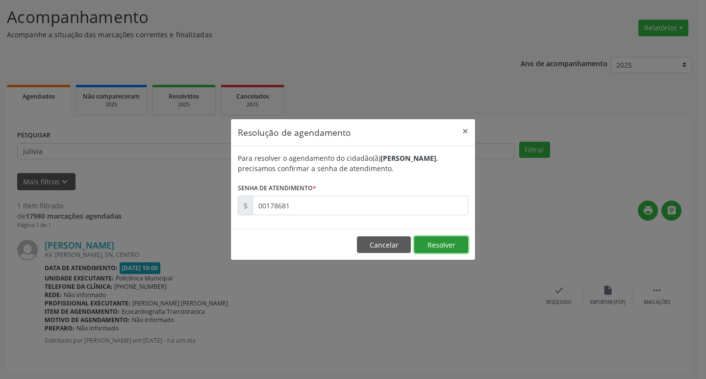
click at [440, 248] on button "Resolver" at bounding box center [441, 244] width 54 height 17
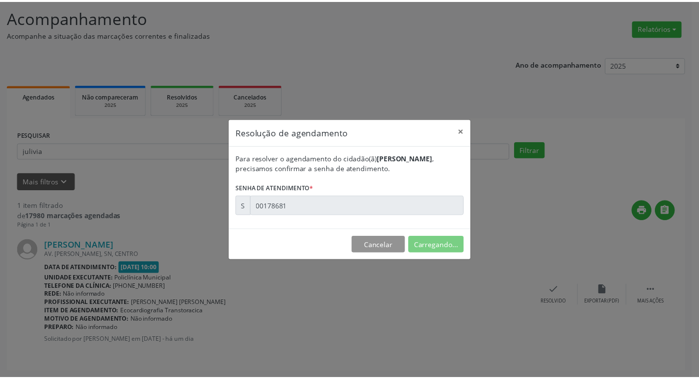
scroll to position [0, 0]
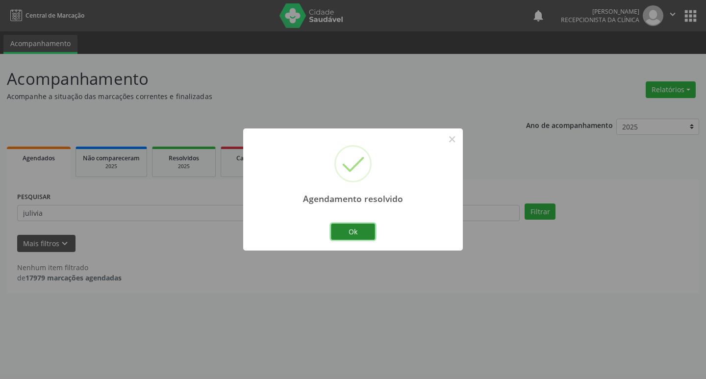
click at [363, 231] on button "Ok" at bounding box center [353, 232] width 44 height 17
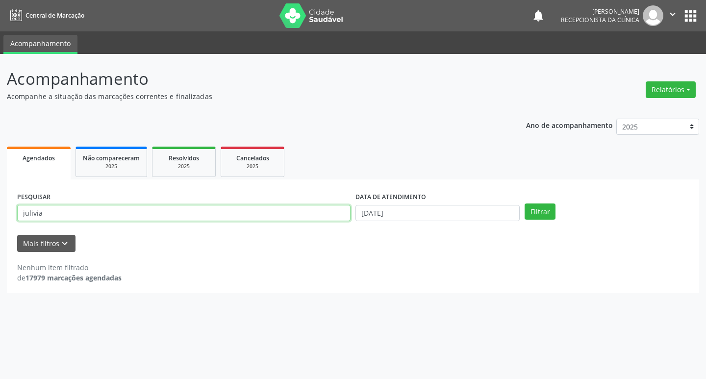
click at [286, 213] on input "julivia" at bounding box center [183, 213] width 333 height 17
type input "j"
type input "vicente"
click at [540, 214] on button "Filtrar" at bounding box center [540, 211] width 31 height 17
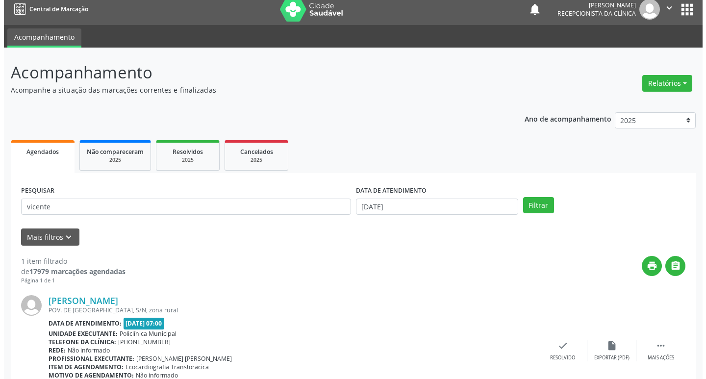
scroll to position [62, 0]
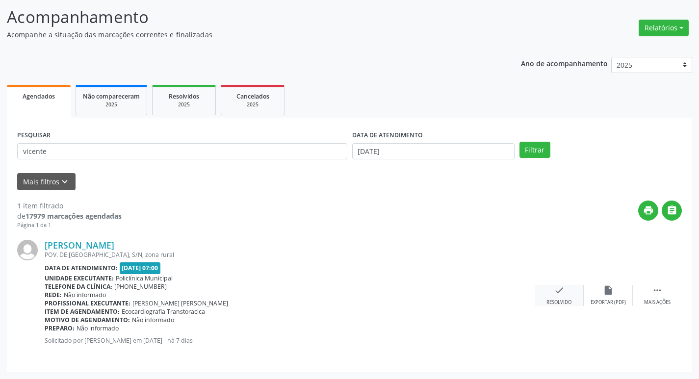
click at [565, 295] on div "check Resolvido" at bounding box center [558, 295] width 49 height 21
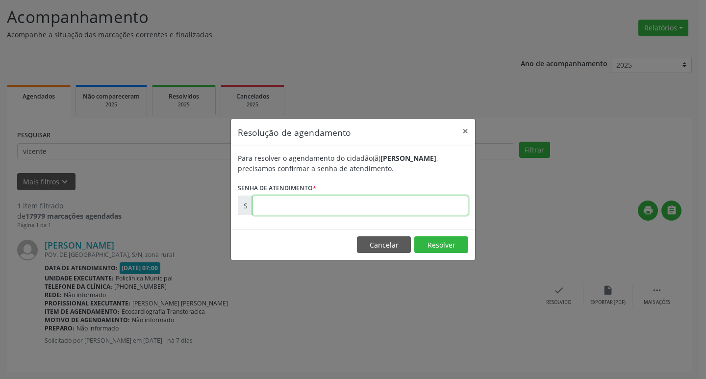
click at [364, 208] on input "text" at bounding box center [360, 206] width 216 height 20
type input "00177383"
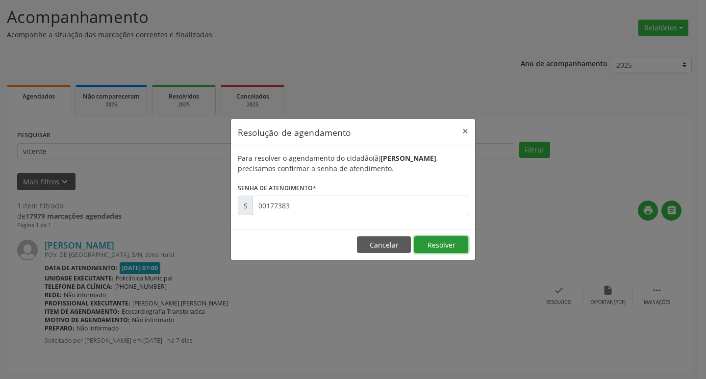
click at [438, 247] on button "Resolver" at bounding box center [441, 244] width 54 height 17
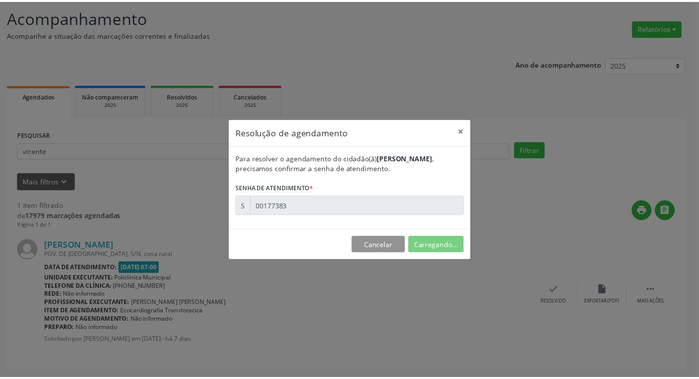
scroll to position [0, 0]
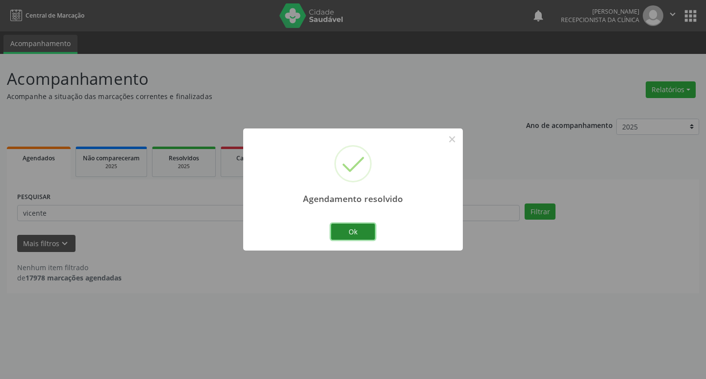
click at [367, 233] on button "Ok" at bounding box center [353, 232] width 44 height 17
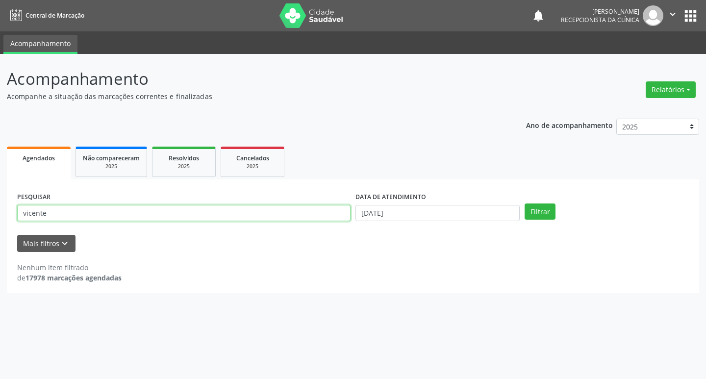
click at [127, 208] on input "vicente" at bounding box center [183, 213] width 333 height 17
type input "v"
type input "bianca"
click at [542, 214] on button "Filtrar" at bounding box center [540, 211] width 31 height 17
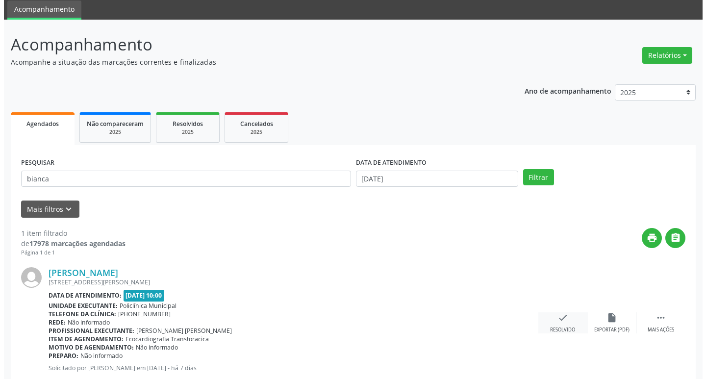
scroll to position [62, 0]
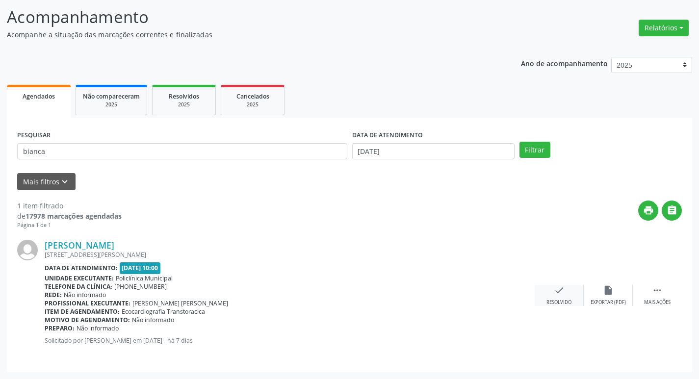
click at [562, 300] on div "Resolvido" at bounding box center [558, 302] width 25 height 7
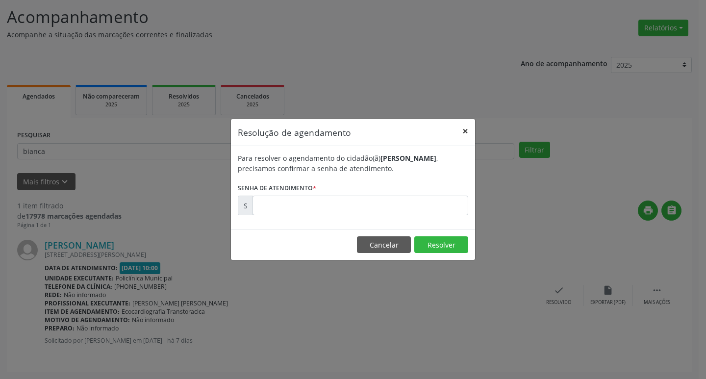
click at [465, 130] on button "×" at bounding box center [465, 131] width 20 height 24
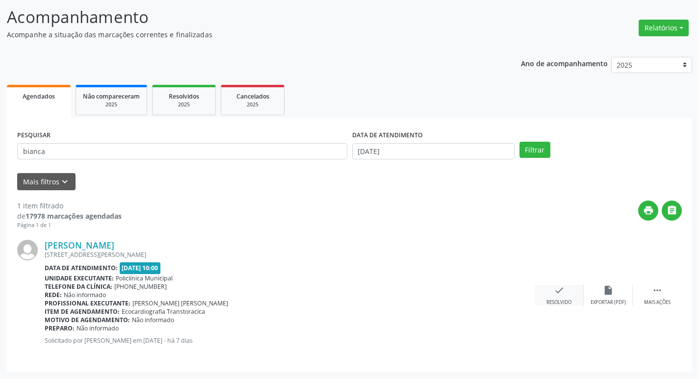
click at [562, 299] on div "check Resolvido" at bounding box center [558, 295] width 49 height 21
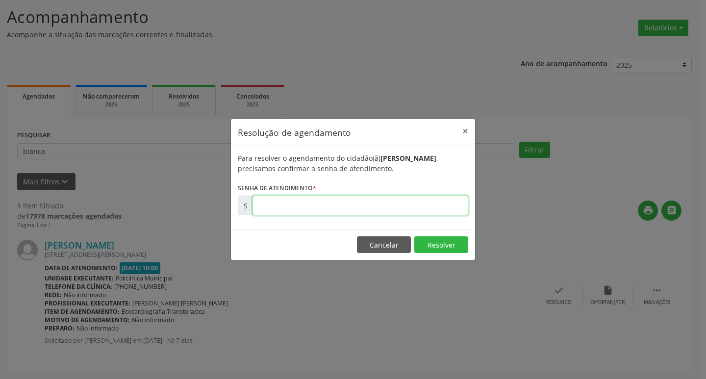
click at [400, 205] on input "text" at bounding box center [360, 206] width 216 height 20
drag, startPoint x: 401, startPoint y: 204, endPoint x: 400, endPoint y: 226, distance: 22.1
click at [400, 219] on div "Para resolver o agendamento do cidadão(ã) [PERSON_NAME] , precisamos confirmar …" at bounding box center [353, 187] width 244 height 83
type input "00177395"
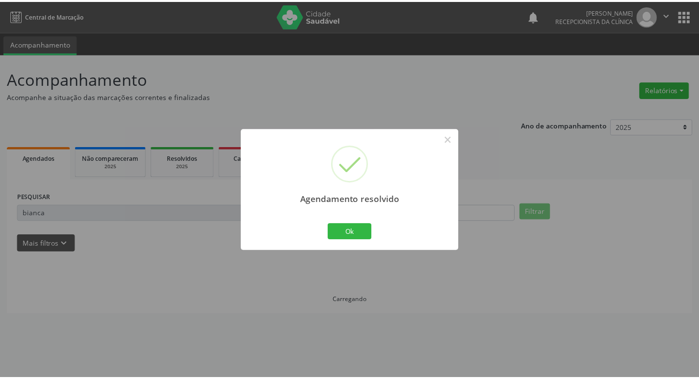
scroll to position [0, 0]
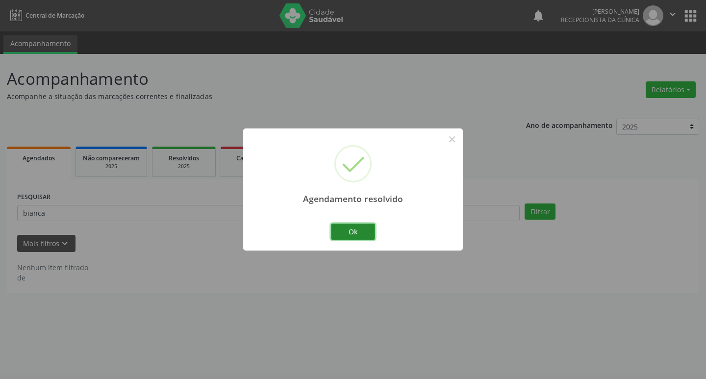
click at [345, 225] on button "Ok" at bounding box center [353, 232] width 44 height 17
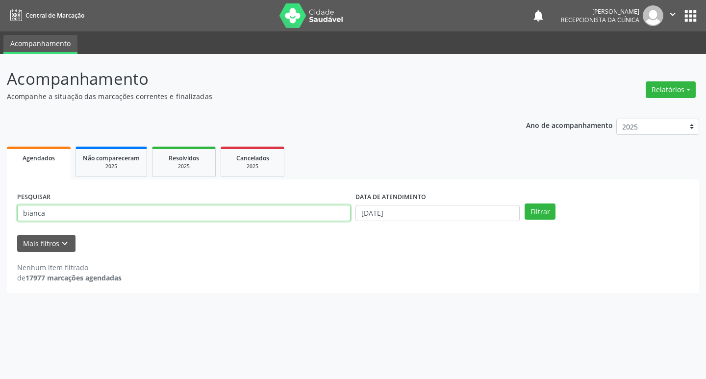
click at [96, 216] on input "bianca" at bounding box center [183, 213] width 333 height 17
type input "b"
type input "[PERSON_NAME]"
click at [545, 217] on button "Filtrar" at bounding box center [540, 211] width 31 height 17
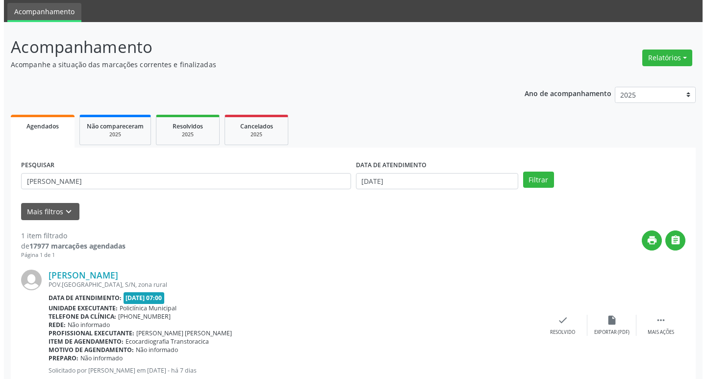
scroll to position [62, 0]
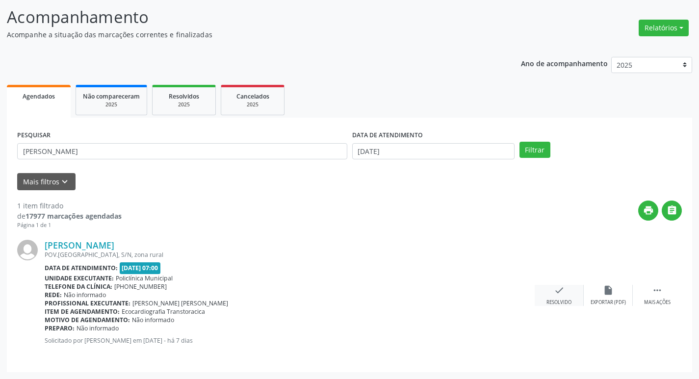
click at [567, 297] on div "check Resolvido" at bounding box center [558, 295] width 49 height 21
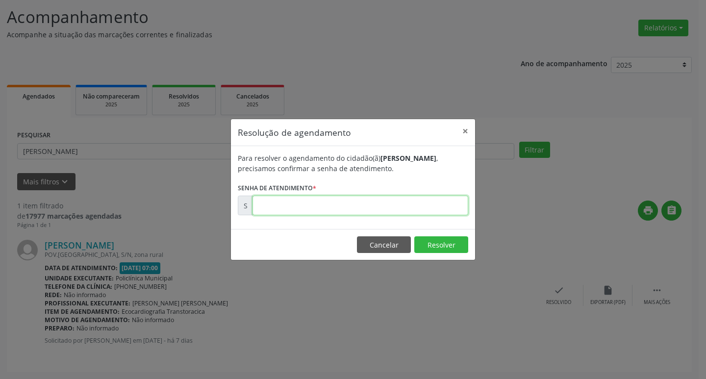
click at [365, 206] on input "text" at bounding box center [360, 206] width 216 height 20
type input "00177374"
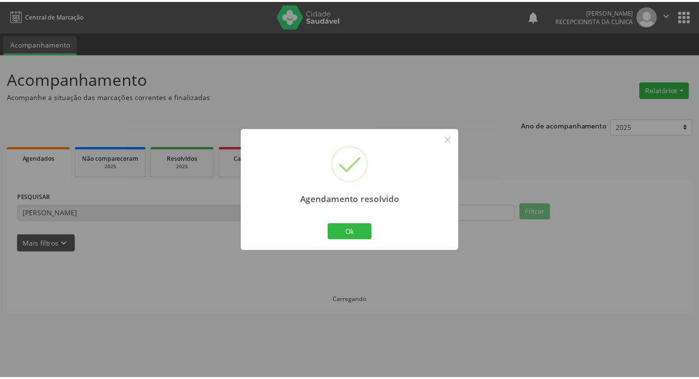
scroll to position [0, 0]
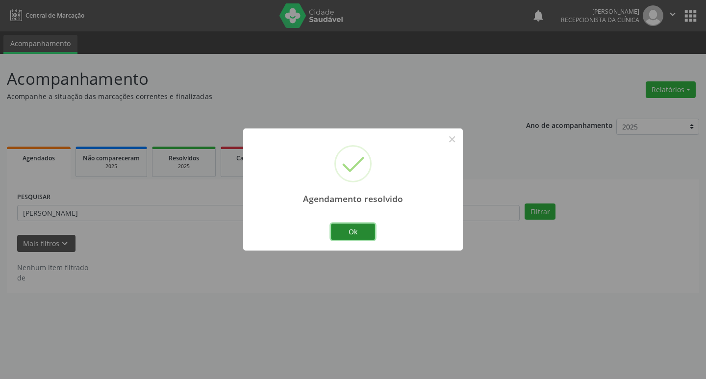
click at [356, 232] on button "Ok" at bounding box center [353, 232] width 44 height 17
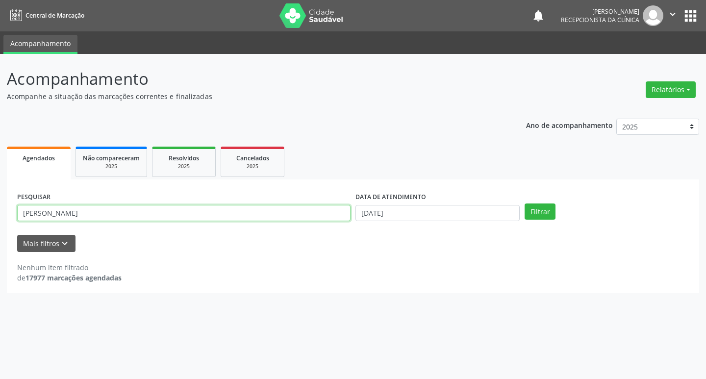
click at [284, 218] on input "[PERSON_NAME]" at bounding box center [183, 213] width 333 height 17
type input "m"
click at [181, 214] on input "text" at bounding box center [183, 213] width 333 height 17
type input "claudete"
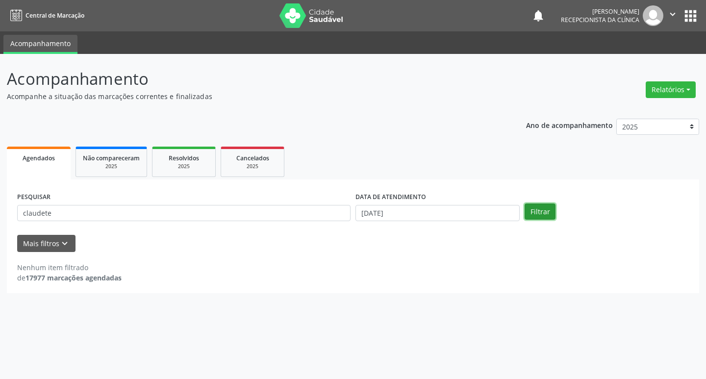
click at [543, 211] on button "Filtrar" at bounding box center [540, 211] width 31 height 17
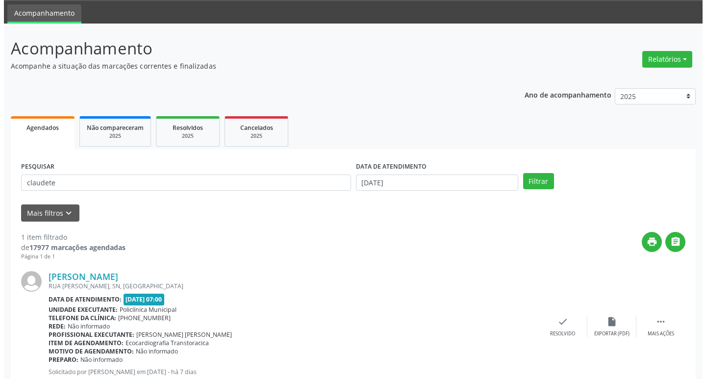
scroll to position [62, 0]
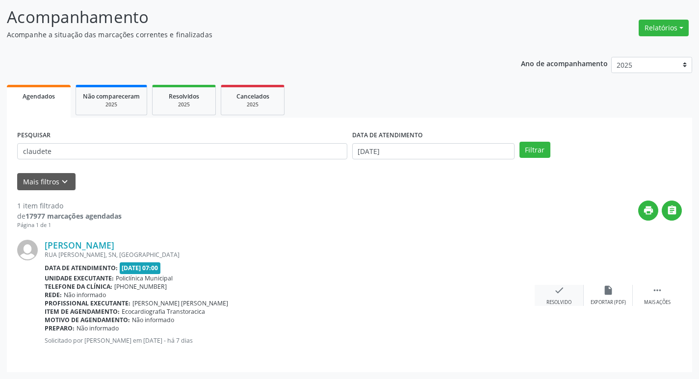
click at [564, 295] on div "check Resolvido" at bounding box center [558, 295] width 49 height 21
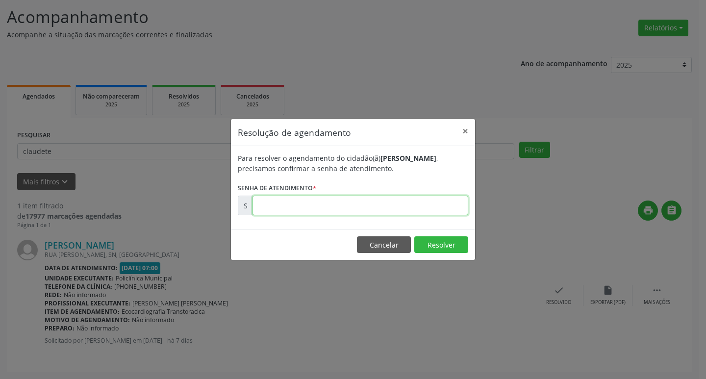
click at [432, 208] on input "text" at bounding box center [360, 206] width 216 height 20
type input "00177386"
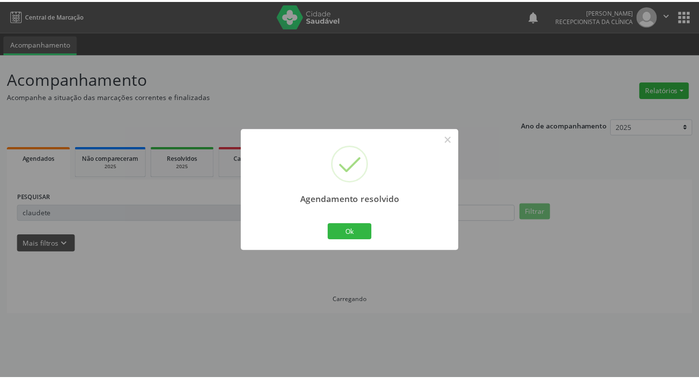
scroll to position [0, 0]
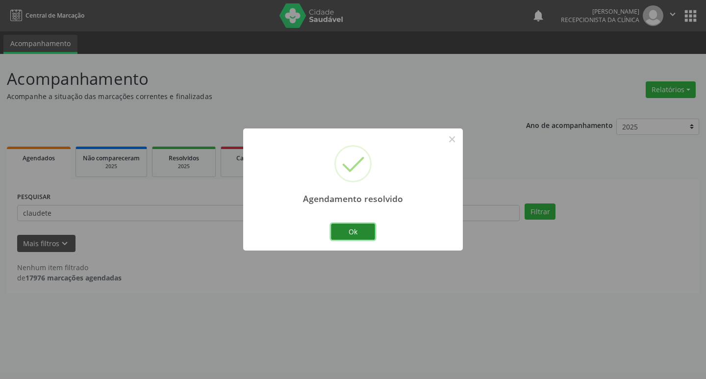
click at [351, 231] on button "Ok" at bounding box center [353, 232] width 44 height 17
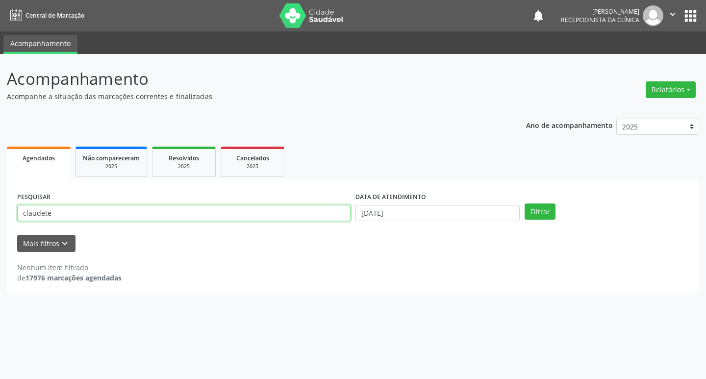
click at [138, 211] on input "claudete" at bounding box center [183, 213] width 333 height 17
type input "c"
type input "[PERSON_NAME]"
click at [537, 209] on button "Filtrar" at bounding box center [540, 211] width 31 height 17
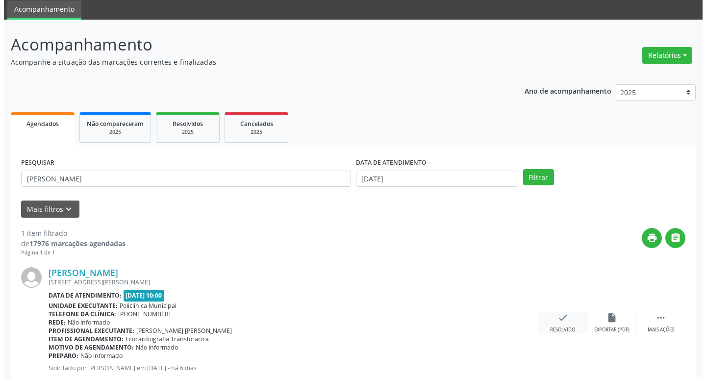
scroll to position [62, 0]
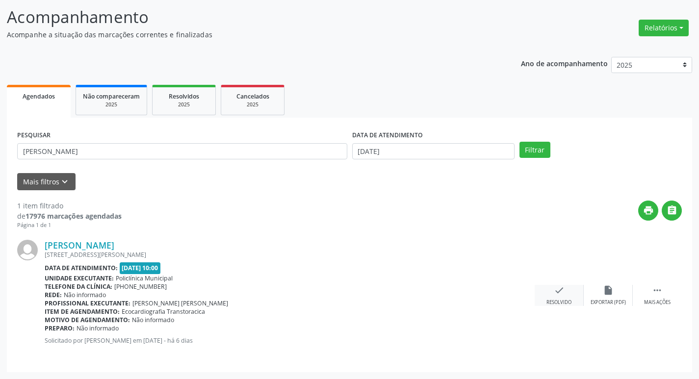
click at [558, 305] on div "Resolvido" at bounding box center [558, 302] width 25 height 7
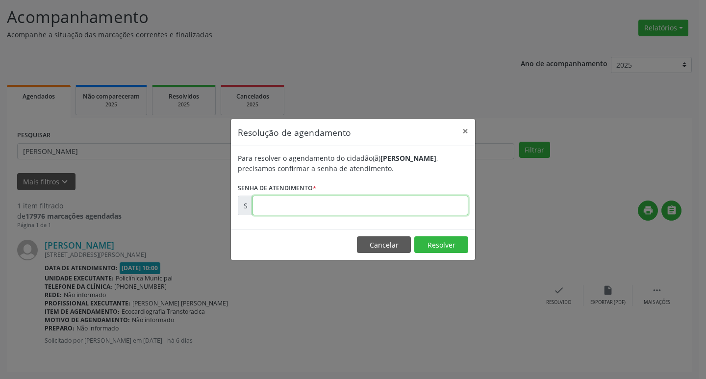
click at [370, 208] on input "text" at bounding box center [360, 206] width 216 height 20
type input "00177849"
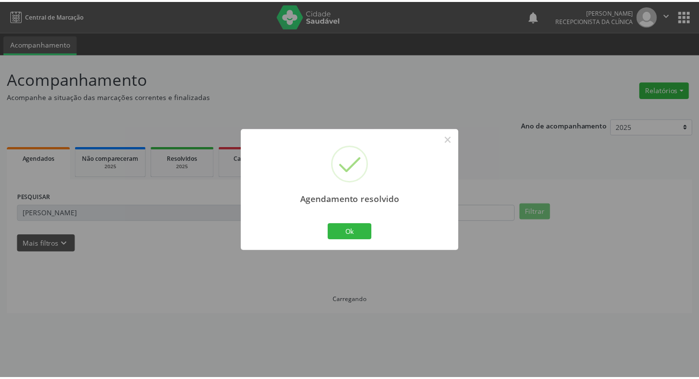
scroll to position [0, 0]
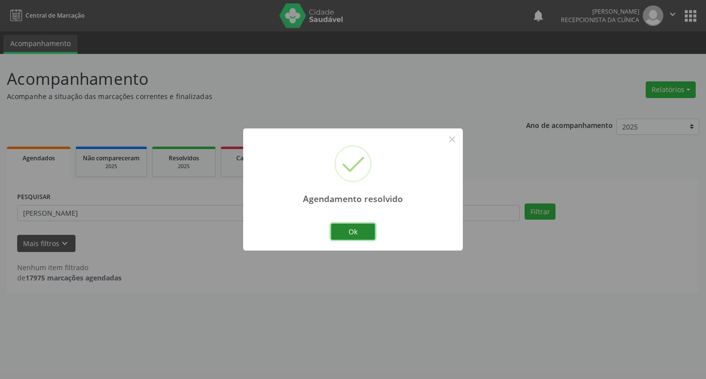
click at [372, 230] on button "Ok" at bounding box center [353, 232] width 44 height 17
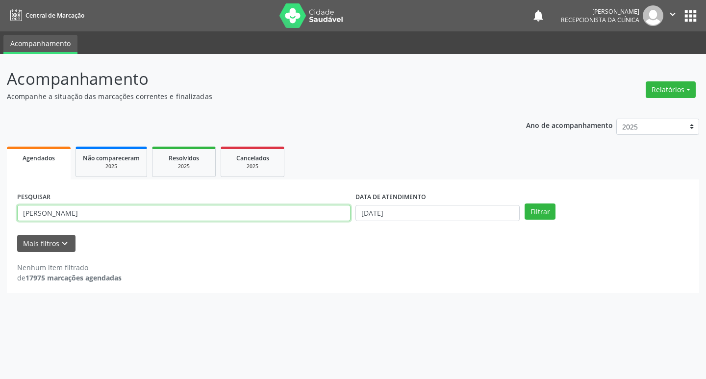
click at [129, 211] on input "[PERSON_NAME]" at bounding box center [183, 213] width 333 height 17
type input "l"
type input "elizete"
click at [525, 203] on button "Filtrar" at bounding box center [540, 211] width 31 height 17
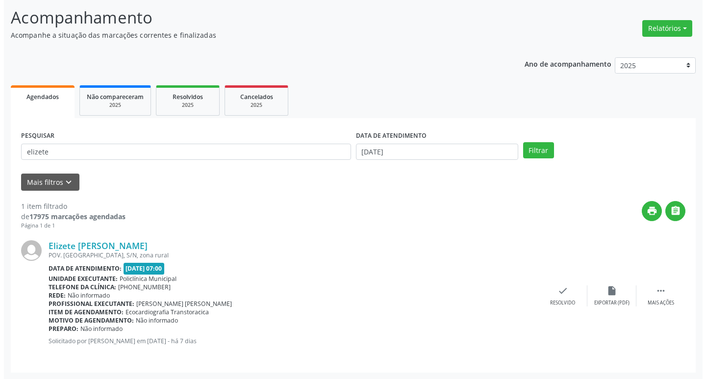
scroll to position [62, 0]
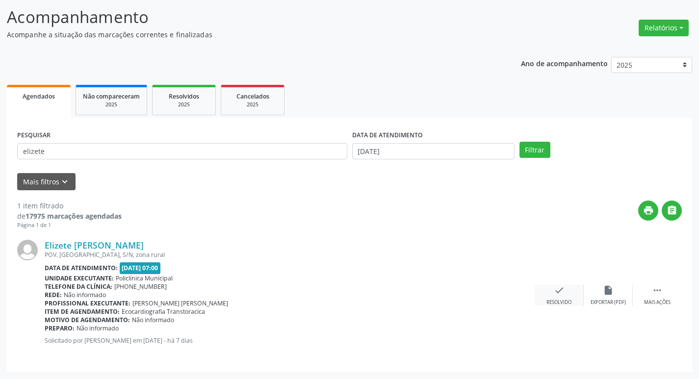
click at [555, 293] on icon "check" at bounding box center [558, 290] width 11 height 11
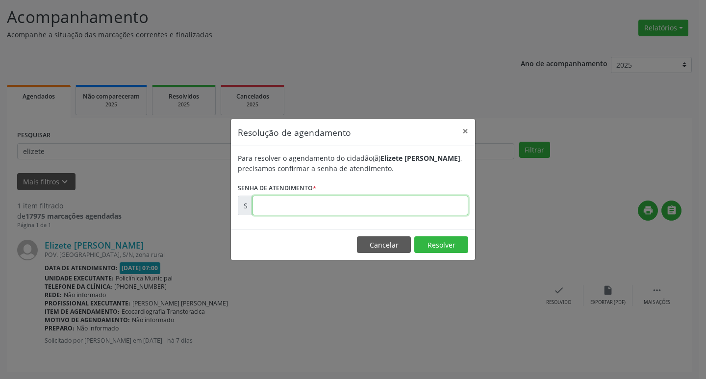
click at [414, 204] on input "text" at bounding box center [360, 206] width 216 height 20
type input "00177379"
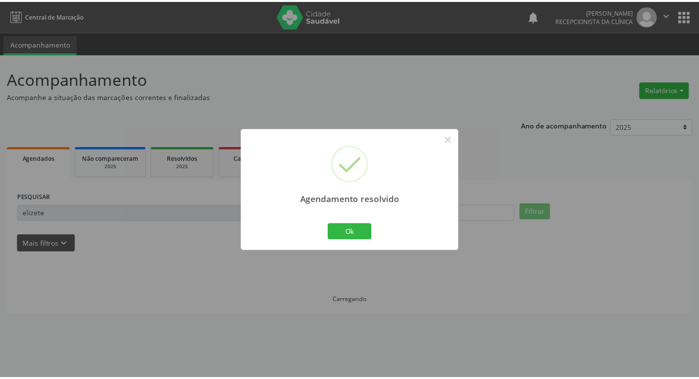
scroll to position [0, 0]
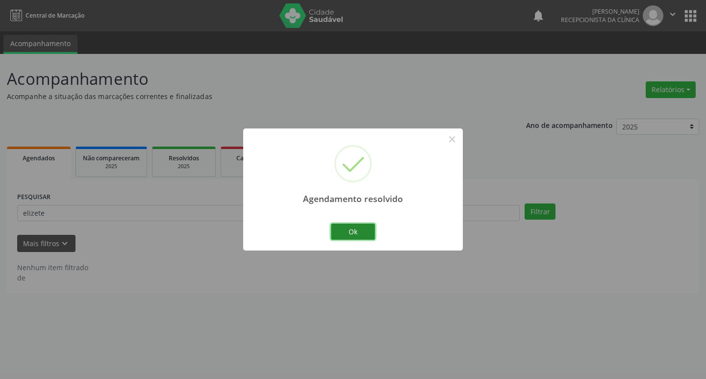
click at [368, 232] on button "Ok" at bounding box center [353, 232] width 44 height 17
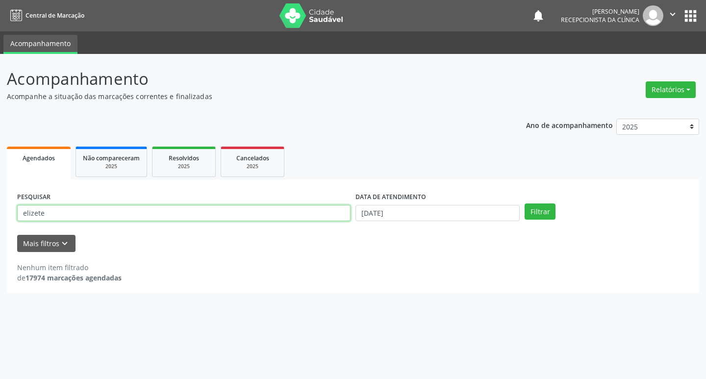
click at [51, 209] on input "elizete" at bounding box center [183, 213] width 333 height 17
type input "e"
type input "[PERSON_NAME]"
click at [546, 208] on button "Filtrar" at bounding box center [540, 211] width 31 height 17
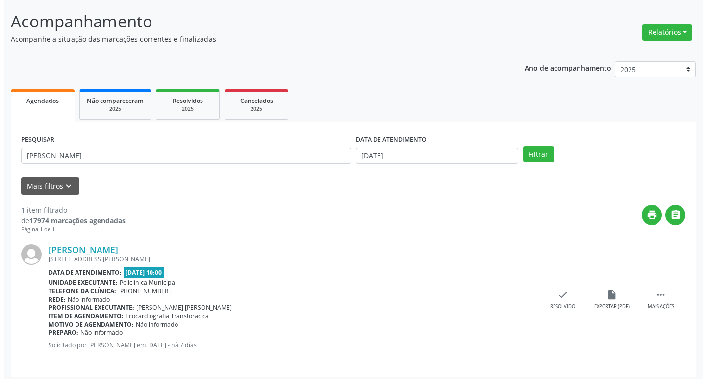
scroll to position [62, 0]
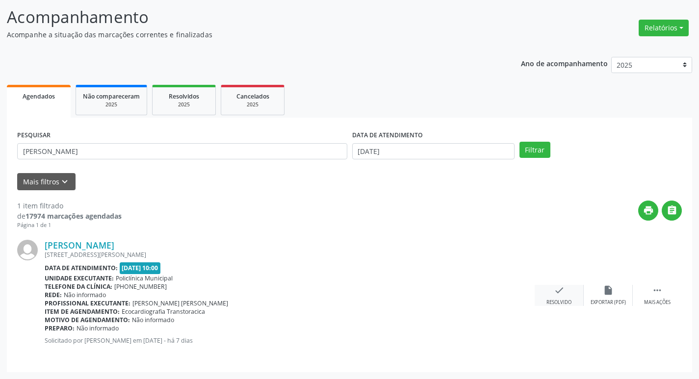
click at [550, 296] on div "check Resolvido" at bounding box center [558, 295] width 49 height 21
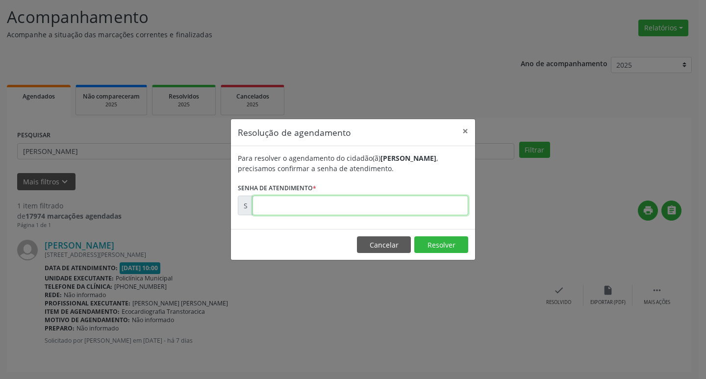
click at [422, 201] on input "text" at bounding box center [360, 206] width 216 height 20
type input "00177397"
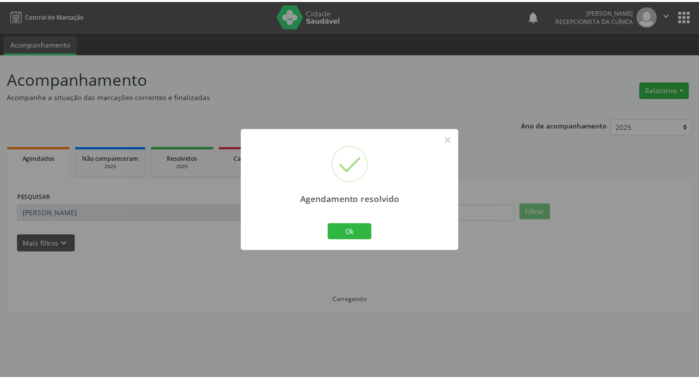
scroll to position [0, 0]
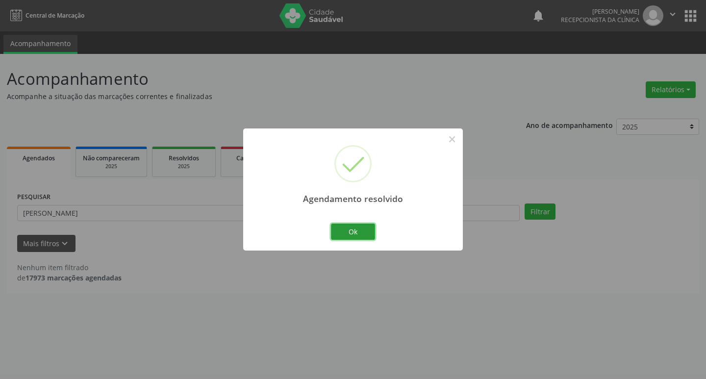
drag, startPoint x: 354, startPoint y: 232, endPoint x: 403, endPoint y: 187, distance: 66.6
click at [411, 189] on div "Agendamento resolvido × Ok Cancel" at bounding box center [353, 189] width 220 height 122
drag, startPoint x: 368, startPoint y: 228, endPoint x: 359, endPoint y: 228, distance: 8.3
click at [367, 228] on button "Ok" at bounding box center [353, 232] width 44 height 17
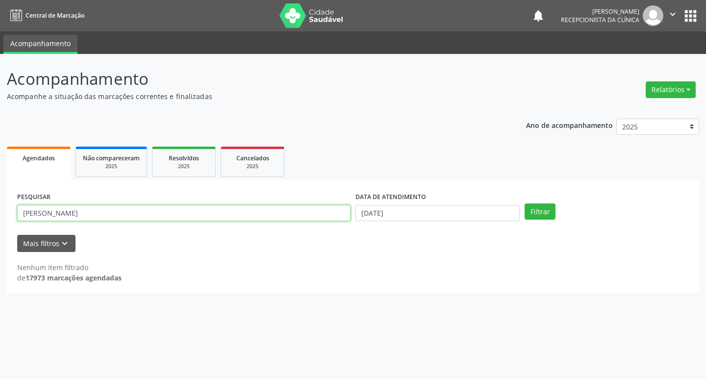
drag, startPoint x: 206, startPoint y: 209, endPoint x: 213, endPoint y: 235, distance: 26.9
click at [206, 218] on input "[PERSON_NAME]" at bounding box center [183, 213] width 333 height 17
type input "a"
type input "[PERSON_NAME]"
click at [525, 203] on button "Filtrar" at bounding box center [540, 211] width 31 height 17
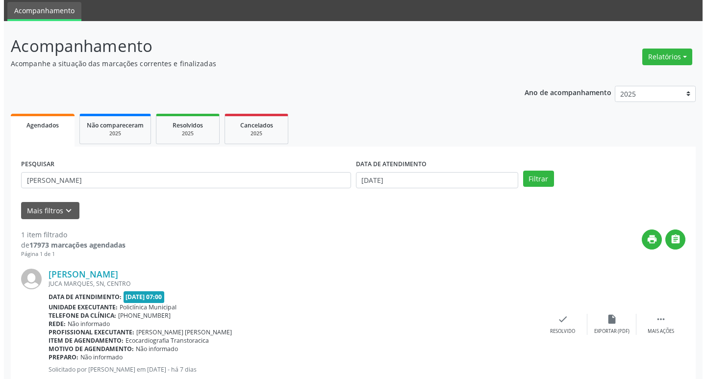
scroll to position [62, 0]
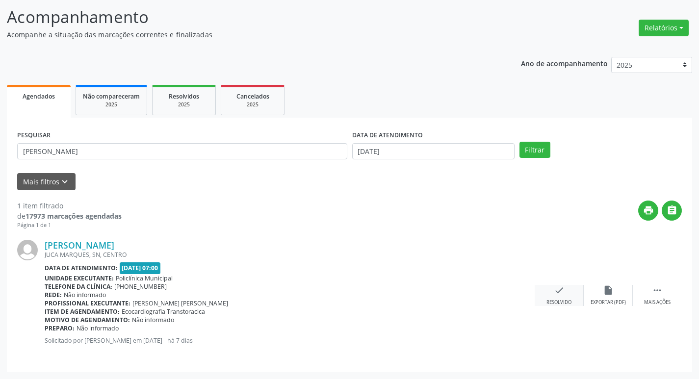
click at [557, 289] on icon "check" at bounding box center [558, 290] width 11 height 11
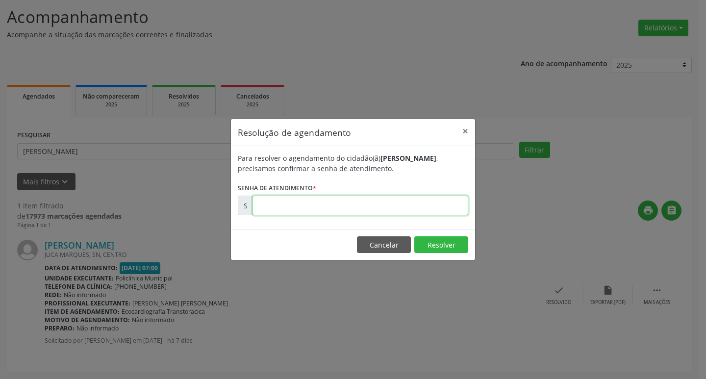
click at [322, 202] on input "text" at bounding box center [360, 206] width 216 height 20
type input "00177370"
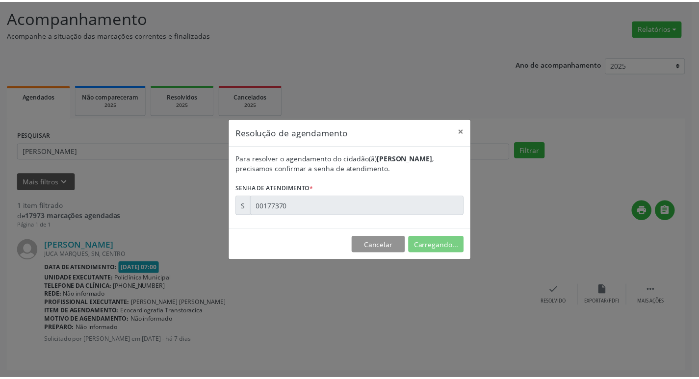
scroll to position [0, 0]
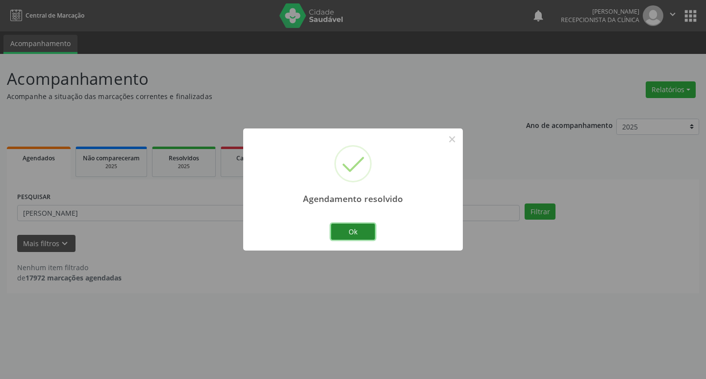
click at [342, 229] on button "Ok" at bounding box center [353, 232] width 44 height 17
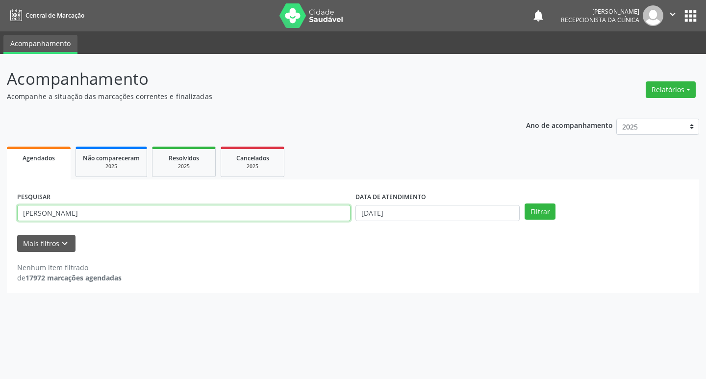
click at [274, 210] on input "[PERSON_NAME]" at bounding box center [183, 213] width 333 height 17
type input "m"
type input "[PERSON_NAME]"
click at [525, 203] on button "Filtrar" at bounding box center [540, 211] width 31 height 17
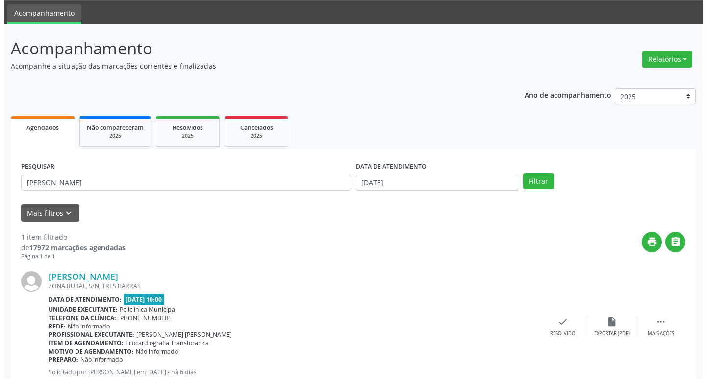
scroll to position [62, 0]
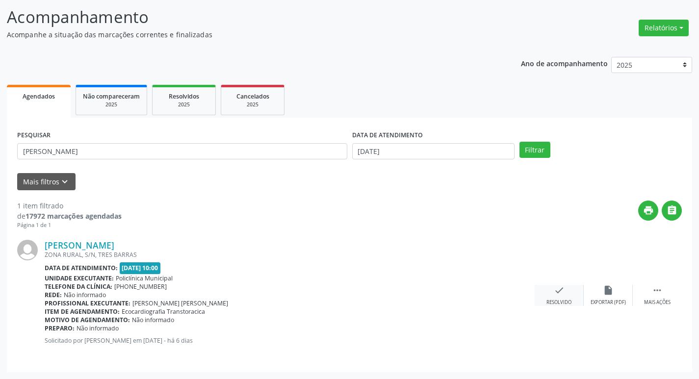
click at [562, 302] on div "Resolvido" at bounding box center [558, 302] width 25 height 7
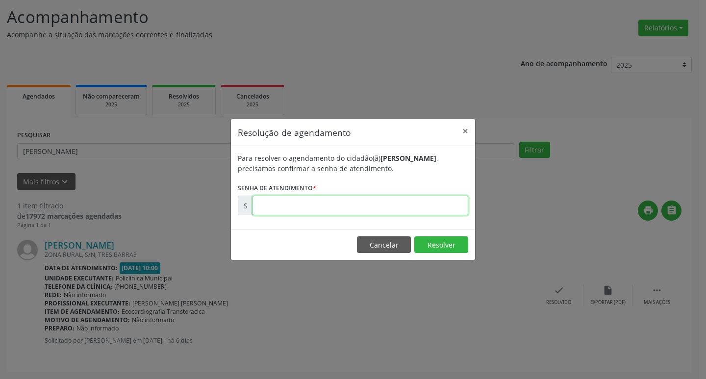
click at [459, 209] on input "text" at bounding box center [360, 206] width 216 height 20
type input "00177852"
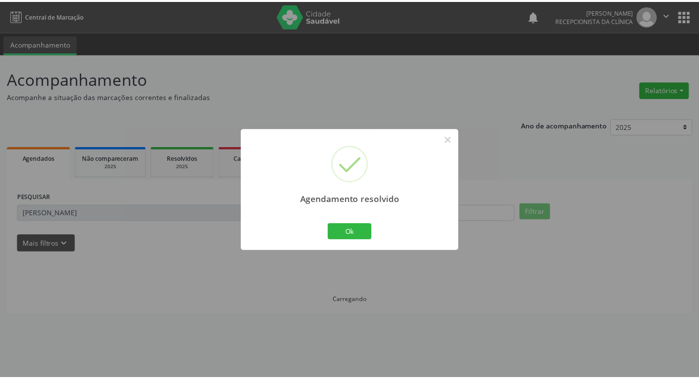
scroll to position [0, 0]
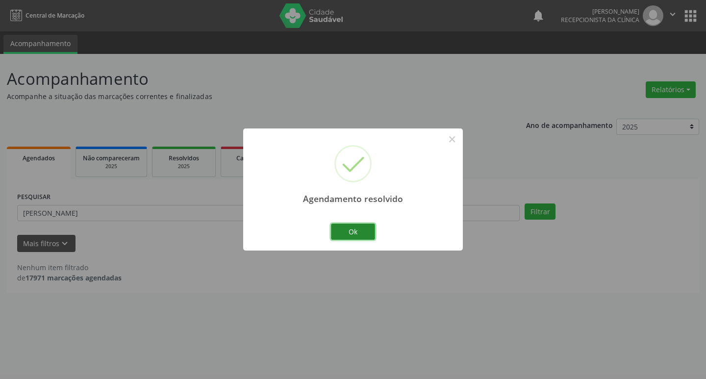
click at [372, 231] on button "Ok" at bounding box center [353, 232] width 44 height 17
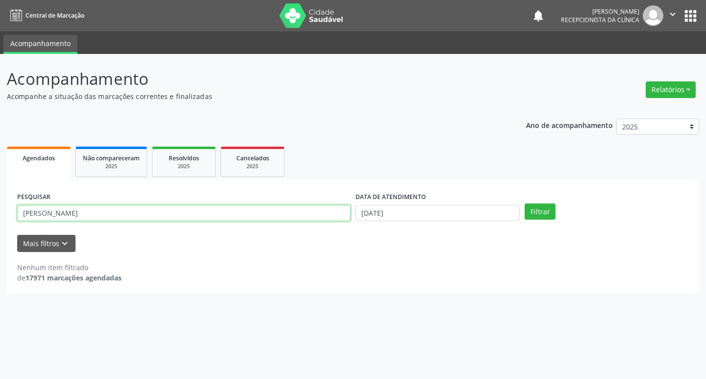
click at [141, 213] on input "[PERSON_NAME]" at bounding box center [183, 213] width 333 height 17
type input "g"
type input "[PERSON_NAME]"
click at [544, 214] on button "Filtrar" at bounding box center [540, 211] width 31 height 17
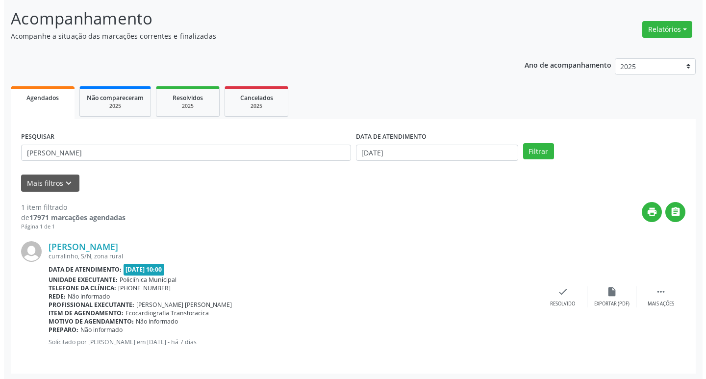
scroll to position [62, 0]
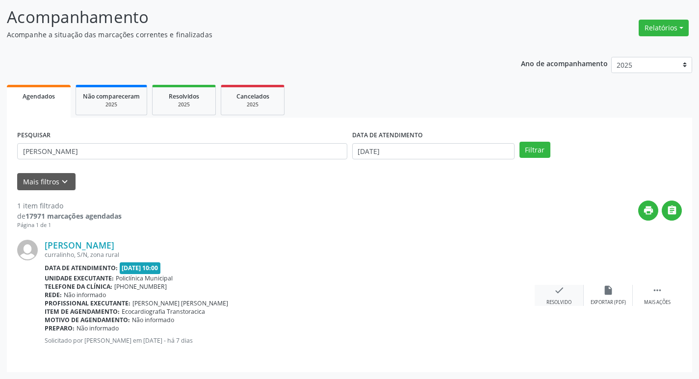
click at [564, 292] on div "check Resolvido" at bounding box center [558, 295] width 49 height 21
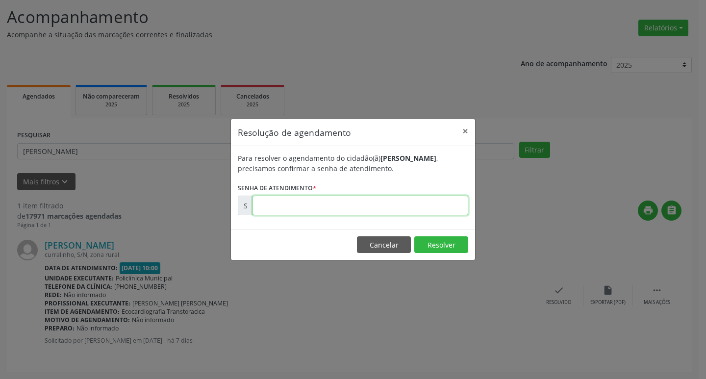
click at [461, 202] on input "text" at bounding box center [360, 206] width 216 height 20
type input "00177387"
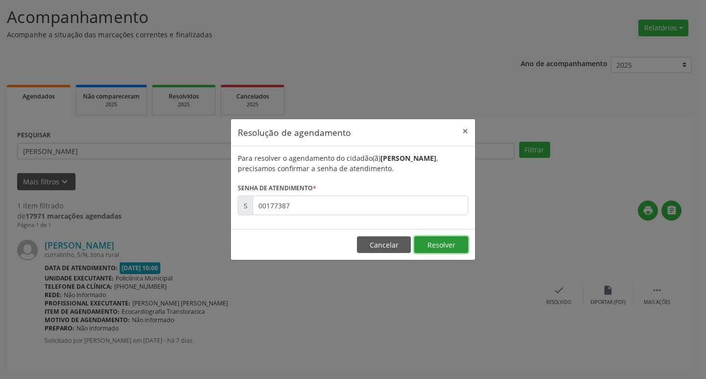
click at [450, 245] on button "Resolver" at bounding box center [441, 244] width 54 height 17
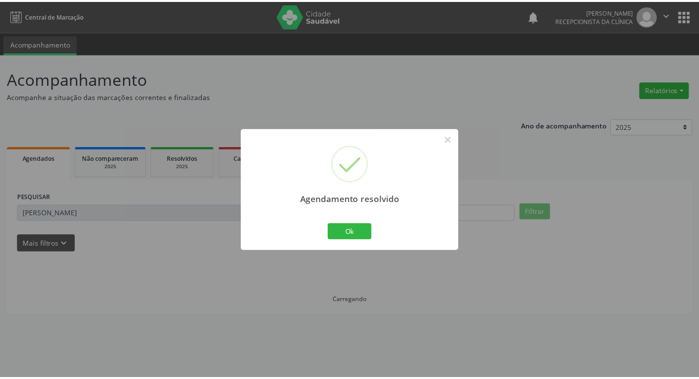
scroll to position [0, 0]
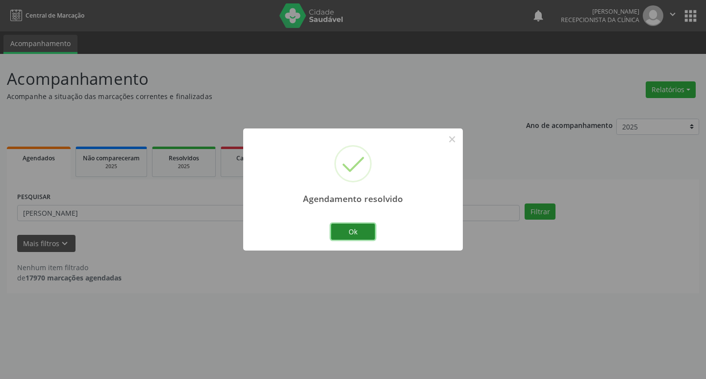
click at [371, 226] on button "Ok" at bounding box center [353, 232] width 44 height 17
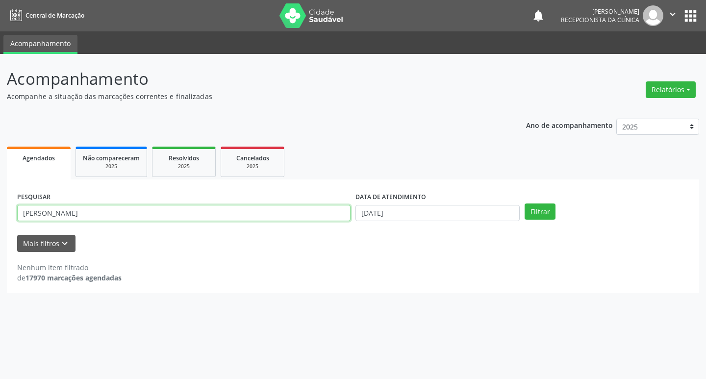
click at [91, 212] on input "[PERSON_NAME]" at bounding box center [183, 213] width 333 height 17
type input "a"
type input "[DATE][PERSON_NAME]"
click at [544, 210] on button "Filtrar" at bounding box center [540, 211] width 31 height 17
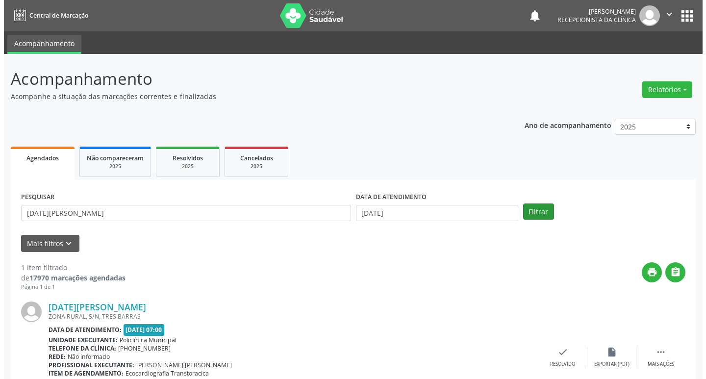
scroll to position [62, 0]
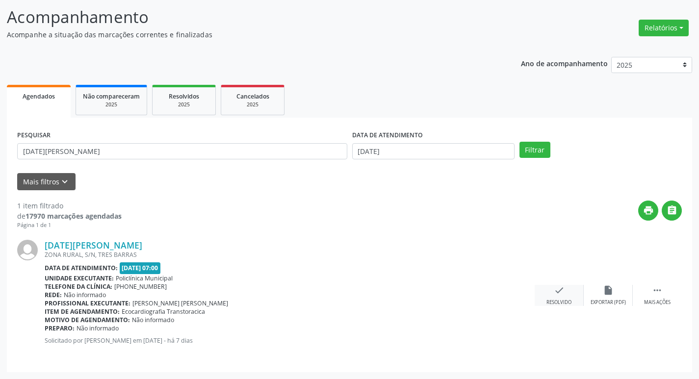
click at [555, 296] on div "check Resolvido" at bounding box center [558, 295] width 49 height 21
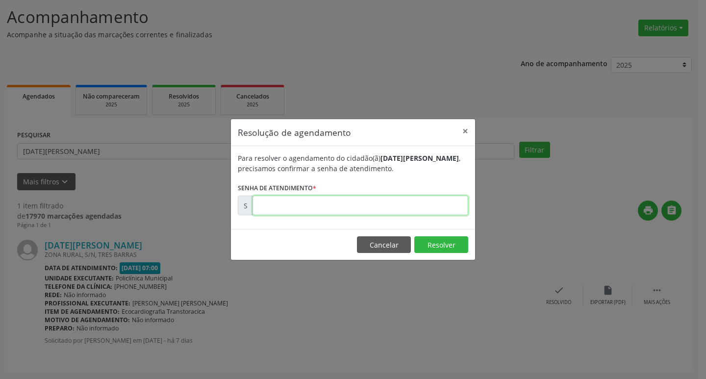
click at [376, 207] on input "text" at bounding box center [360, 206] width 216 height 20
type input "00177369"
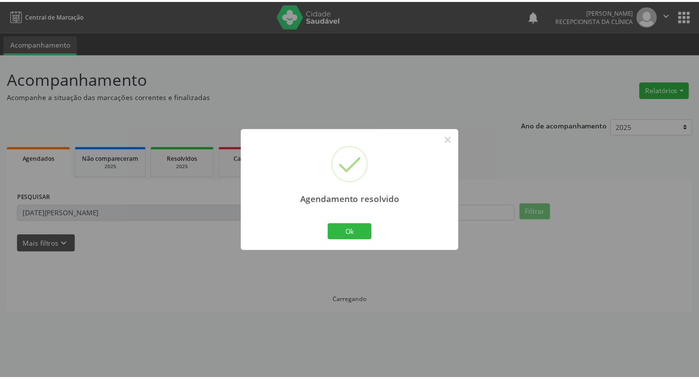
scroll to position [0, 0]
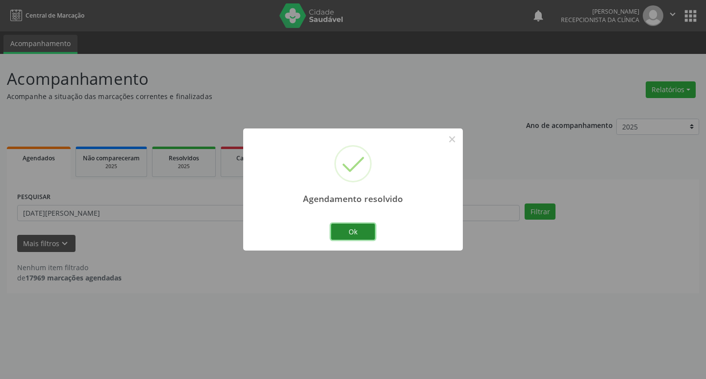
click at [352, 232] on button "Ok" at bounding box center [353, 232] width 44 height 17
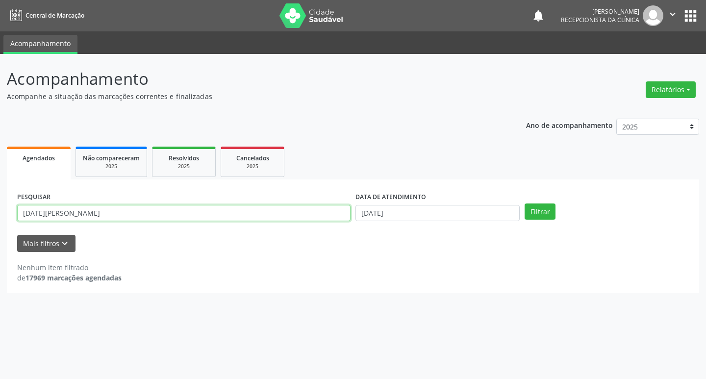
drag, startPoint x: 102, startPoint y: 214, endPoint x: 94, endPoint y: 212, distance: 9.0
click at [102, 214] on input "[DATE][PERSON_NAME]" at bounding box center [183, 213] width 333 height 17
type input "l"
type input "doralice"
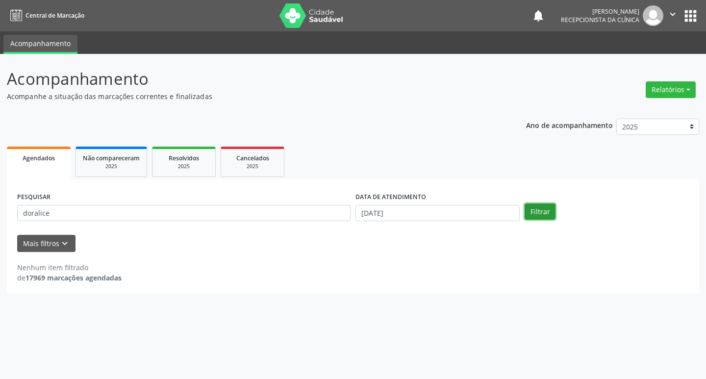
click at [530, 213] on button "Filtrar" at bounding box center [540, 211] width 31 height 17
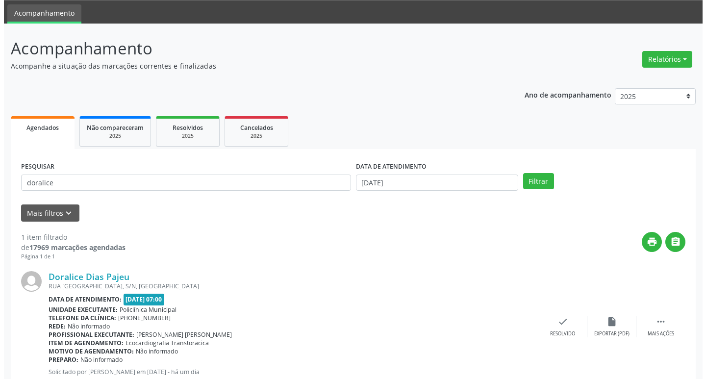
scroll to position [62, 0]
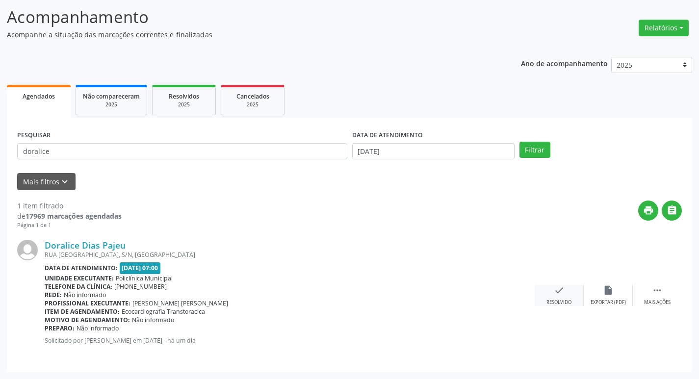
click at [551, 288] on div "check Resolvido" at bounding box center [558, 295] width 49 height 21
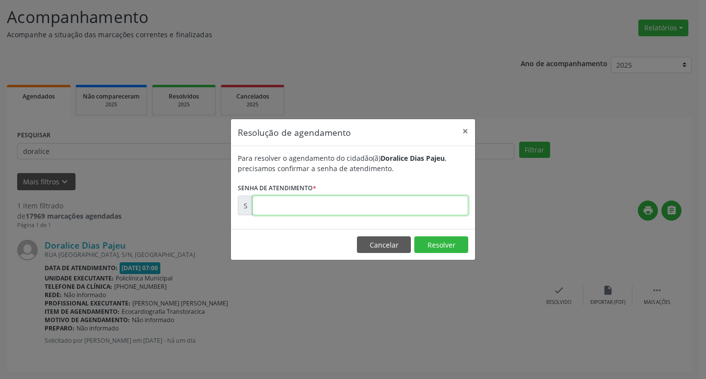
click at [355, 209] on input "text" at bounding box center [360, 206] width 216 height 20
type input "00178675"
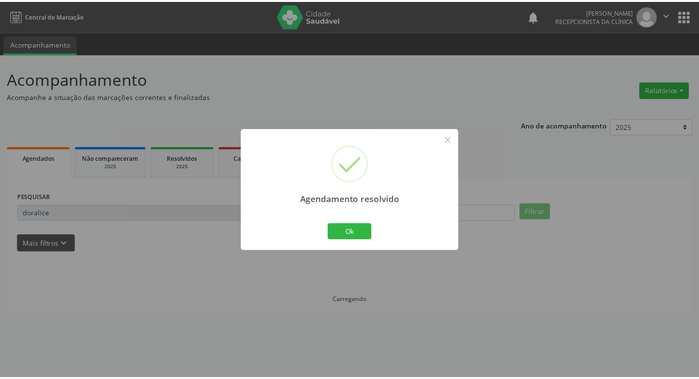
scroll to position [0, 0]
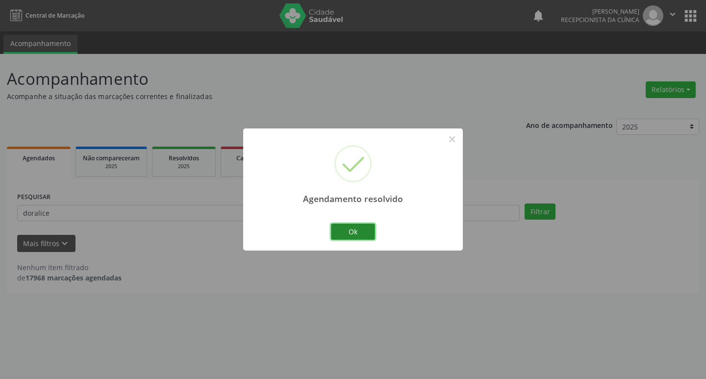
click at [355, 233] on button "Ok" at bounding box center [353, 232] width 44 height 17
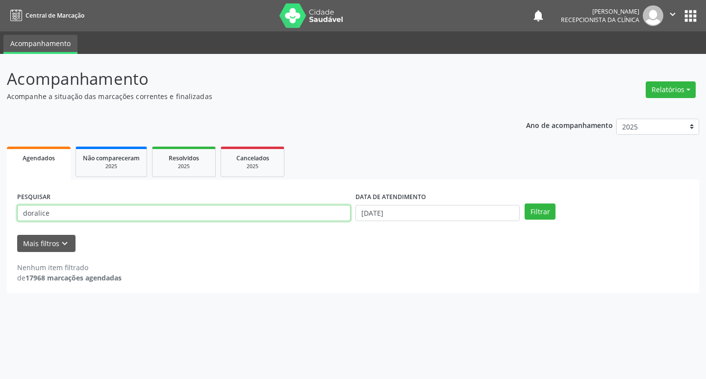
click at [293, 211] on input "doralice" at bounding box center [183, 213] width 333 height 17
type input "d"
type input "[PERSON_NAME]"
click at [548, 214] on button "Filtrar" at bounding box center [540, 211] width 31 height 17
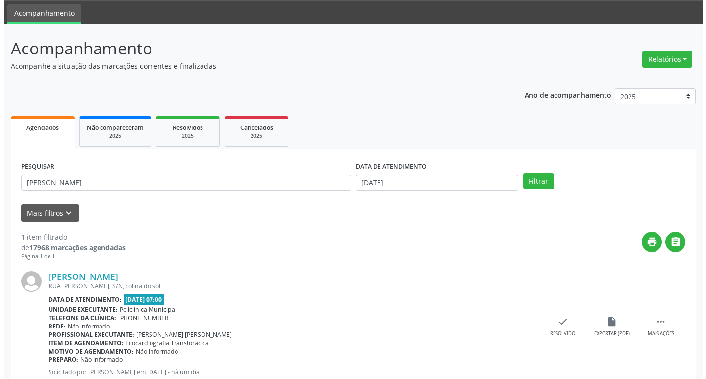
scroll to position [62, 0]
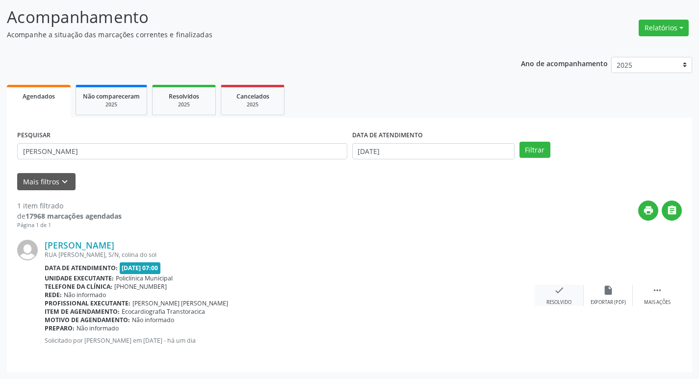
click at [567, 294] on div "check Resolvido" at bounding box center [558, 295] width 49 height 21
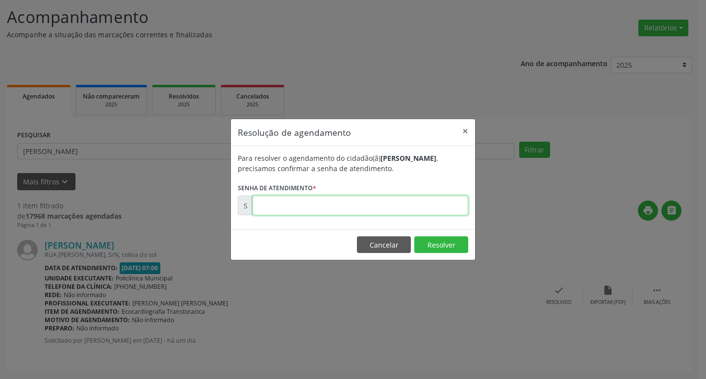
drag, startPoint x: 337, startPoint y: 204, endPoint x: 342, endPoint y: 206, distance: 5.3
click at [337, 204] on input "text" at bounding box center [360, 206] width 216 height 20
type input "00178678"
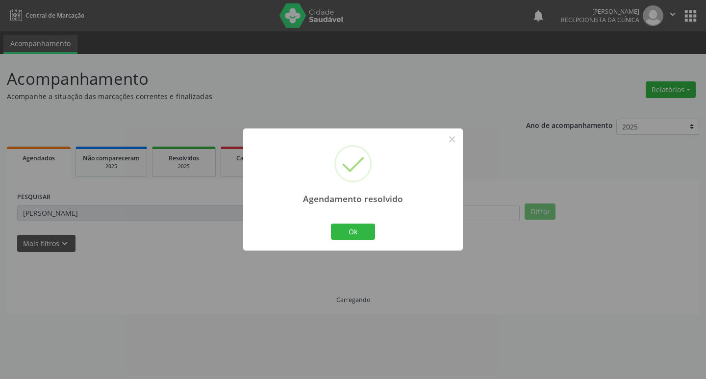
scroll to position [0, 0]
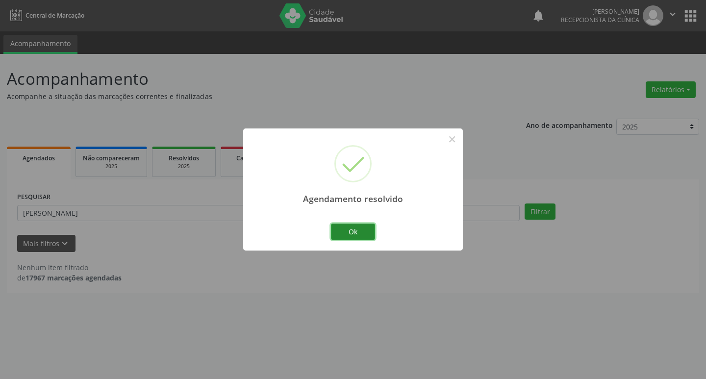
click at [353, 230] on button "Ok" at bounding box center [353, 232] width 44 height 17
